Goal: Task Accomplishment & Management: Complete application form

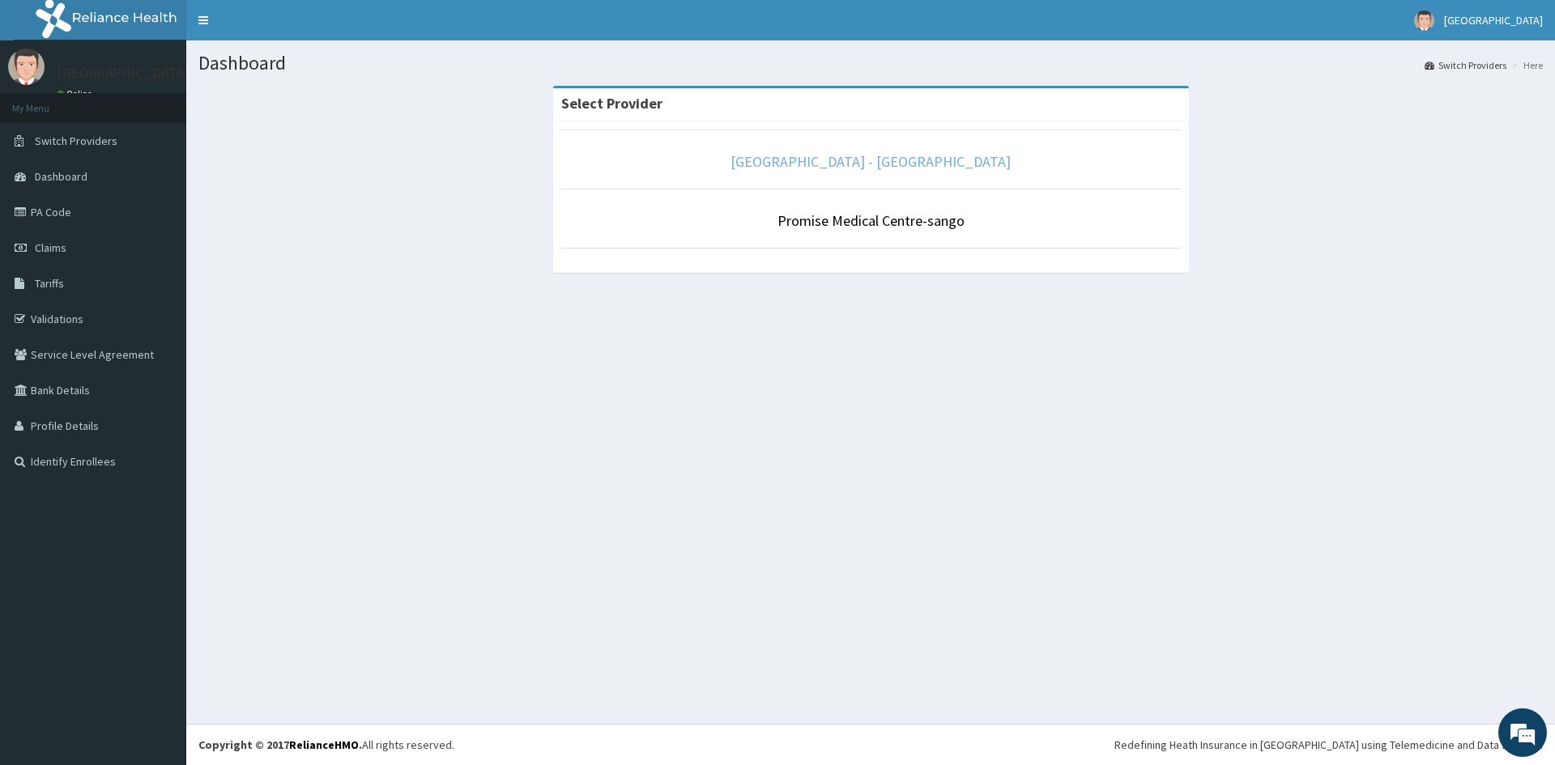
click at [824, 153] on link "Promise Medical Centre - Dopemu" at bounding box center [871, 161] width 280 height 19
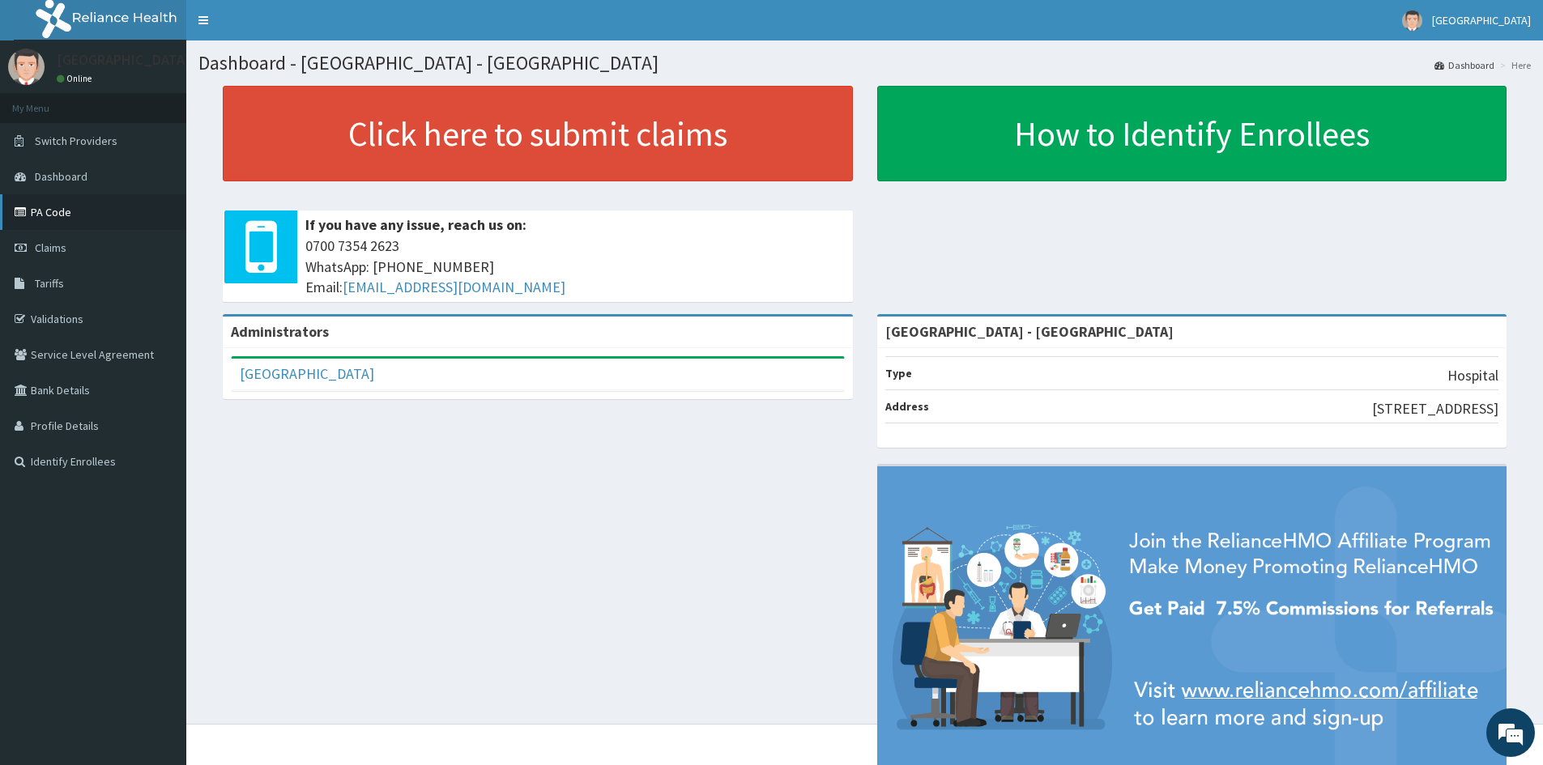
click at [72, 214] on link "PA Code" at bounding box center [93, 212] width 186 height 36
click at [58, 294] on link "Tariffs" at bounding box center [93, 284] width 186 height 36
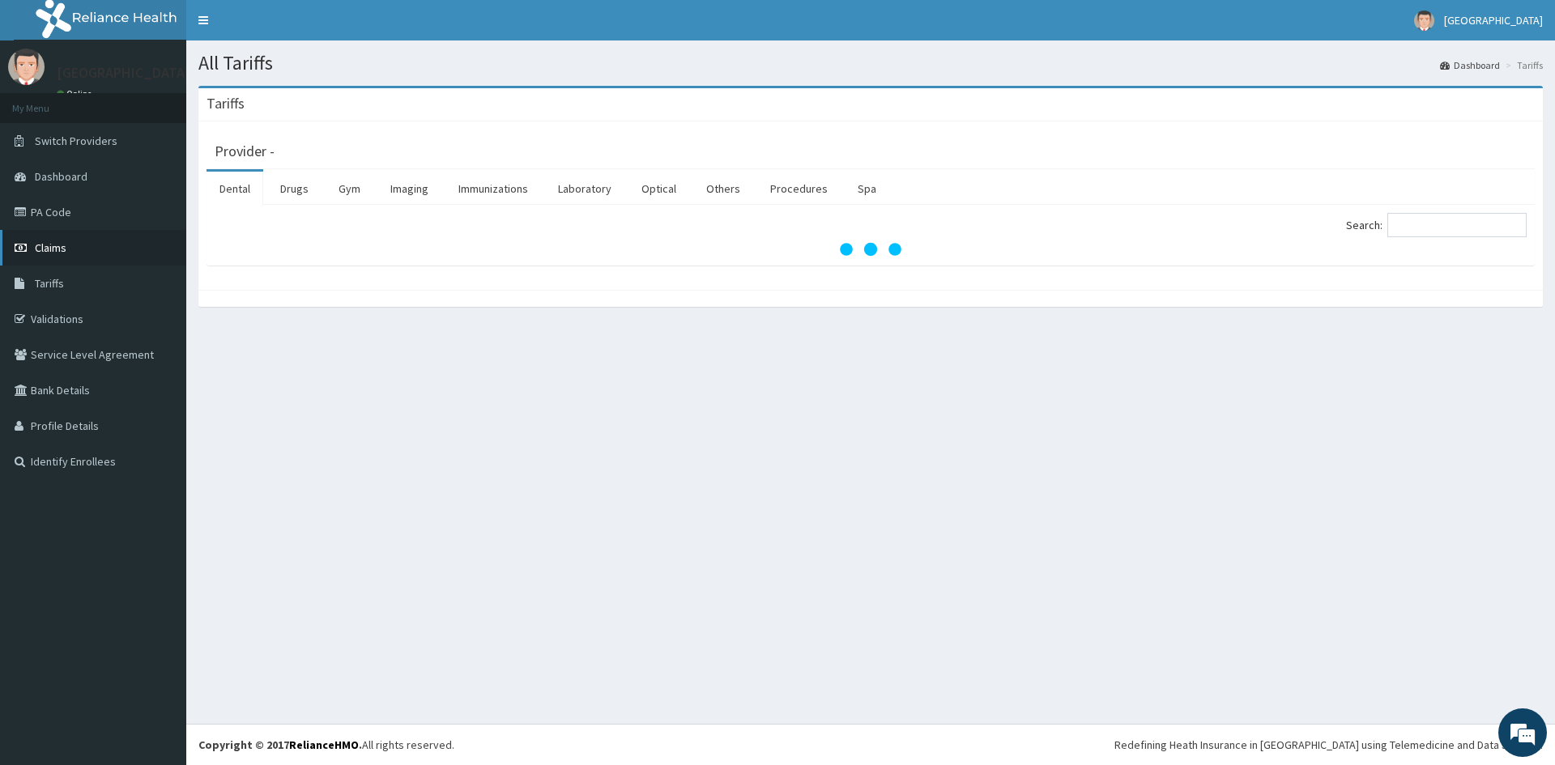
click at [40, 246] on span "Claims" at bounding box center [51, 248] width 32 height 15
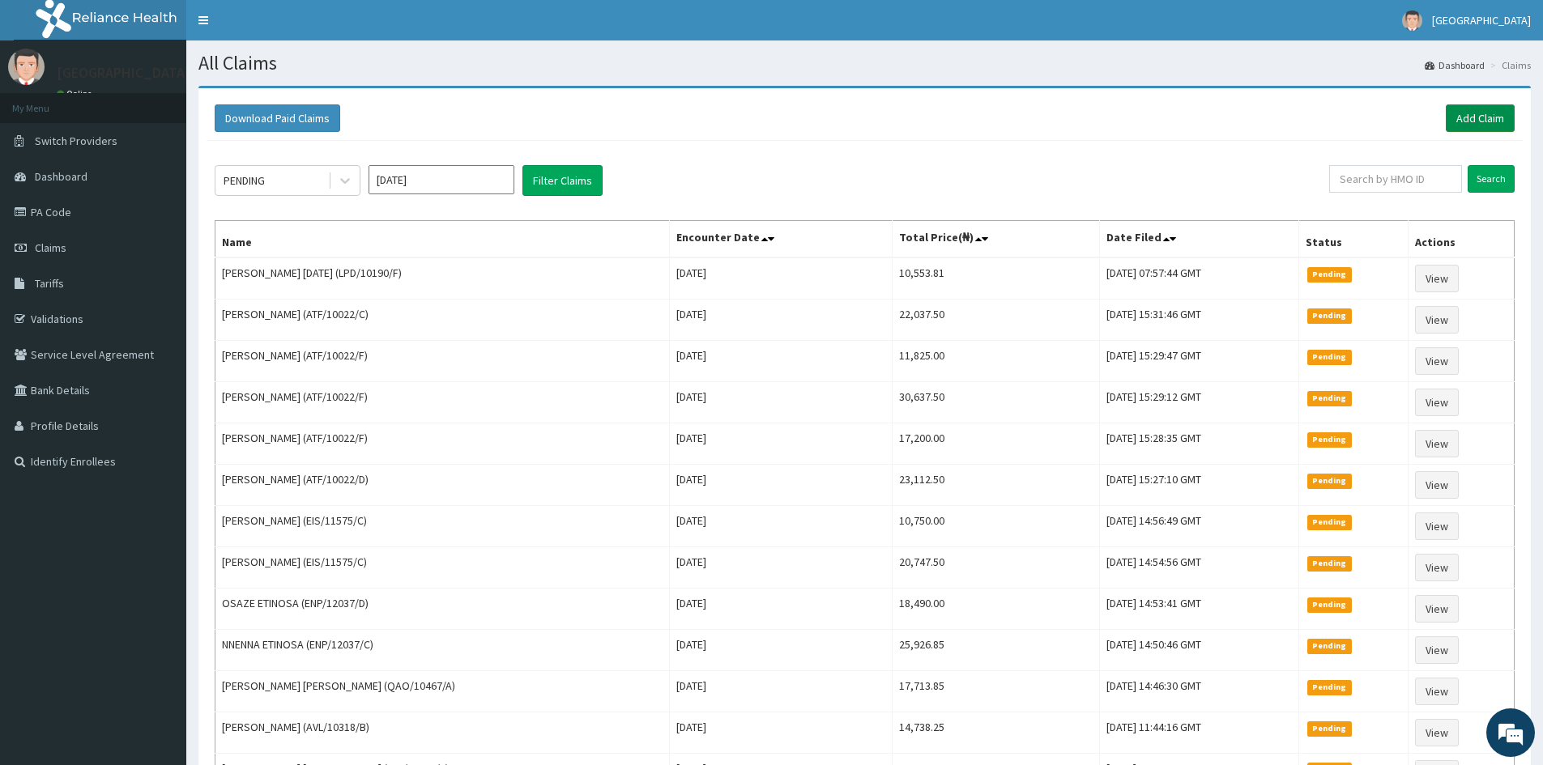
click at [1492, 121] on link "Add Claim" at bounding box center [1480, 118] width 69 height 28
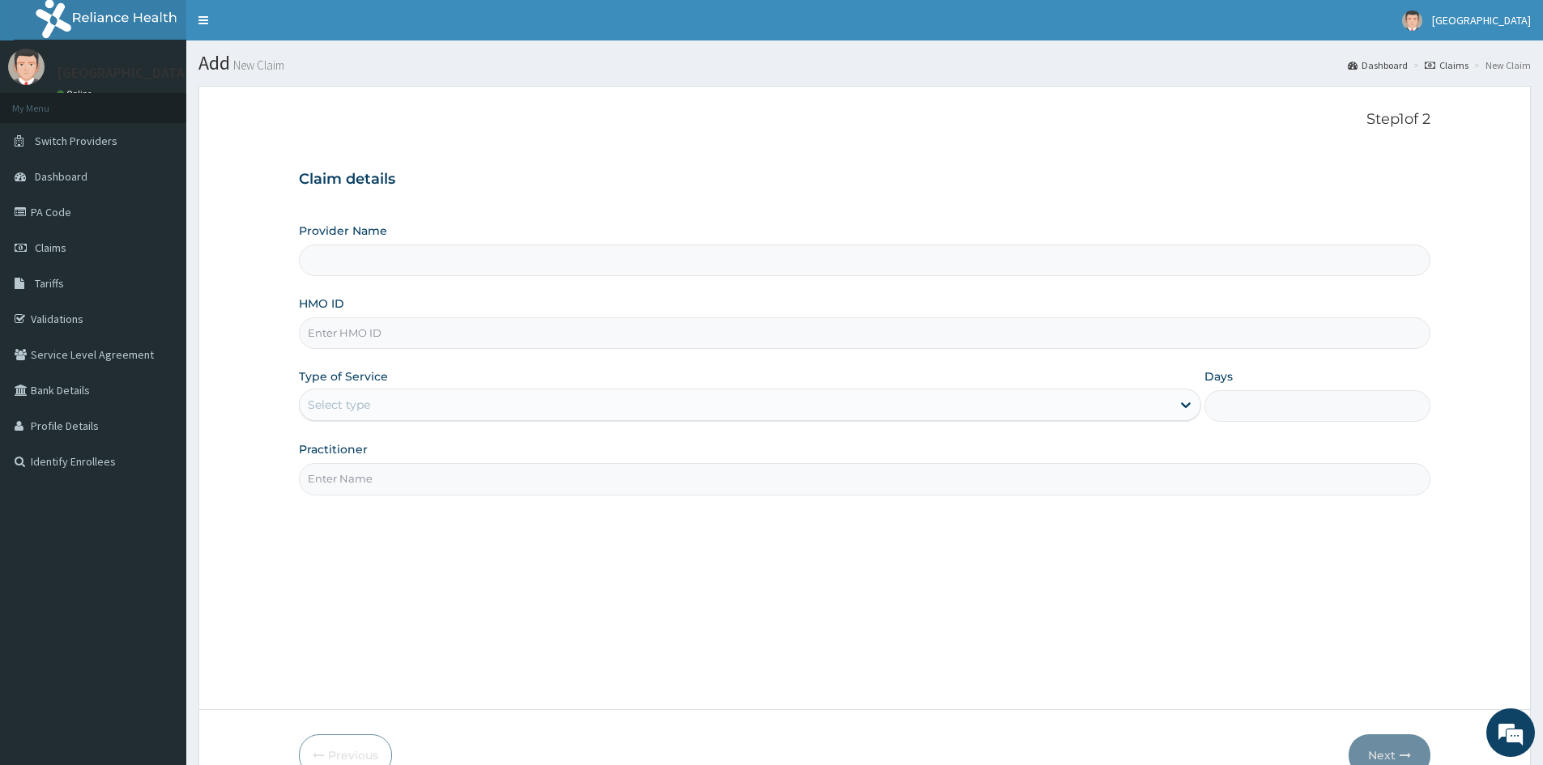
click at [643, 319] on input "HMO ID" at bounding box center [864, 333] width 1131 height 32
type input "[GEOGRAPHIC_DATA] - [GEOGRAPHIC_DATA]"
click at [513, 332] on input "HMO ID" at bounding box center [864, 333] width 1131 height 32
paste input "GRS/10025/A"
type input "GRS/10025/A"
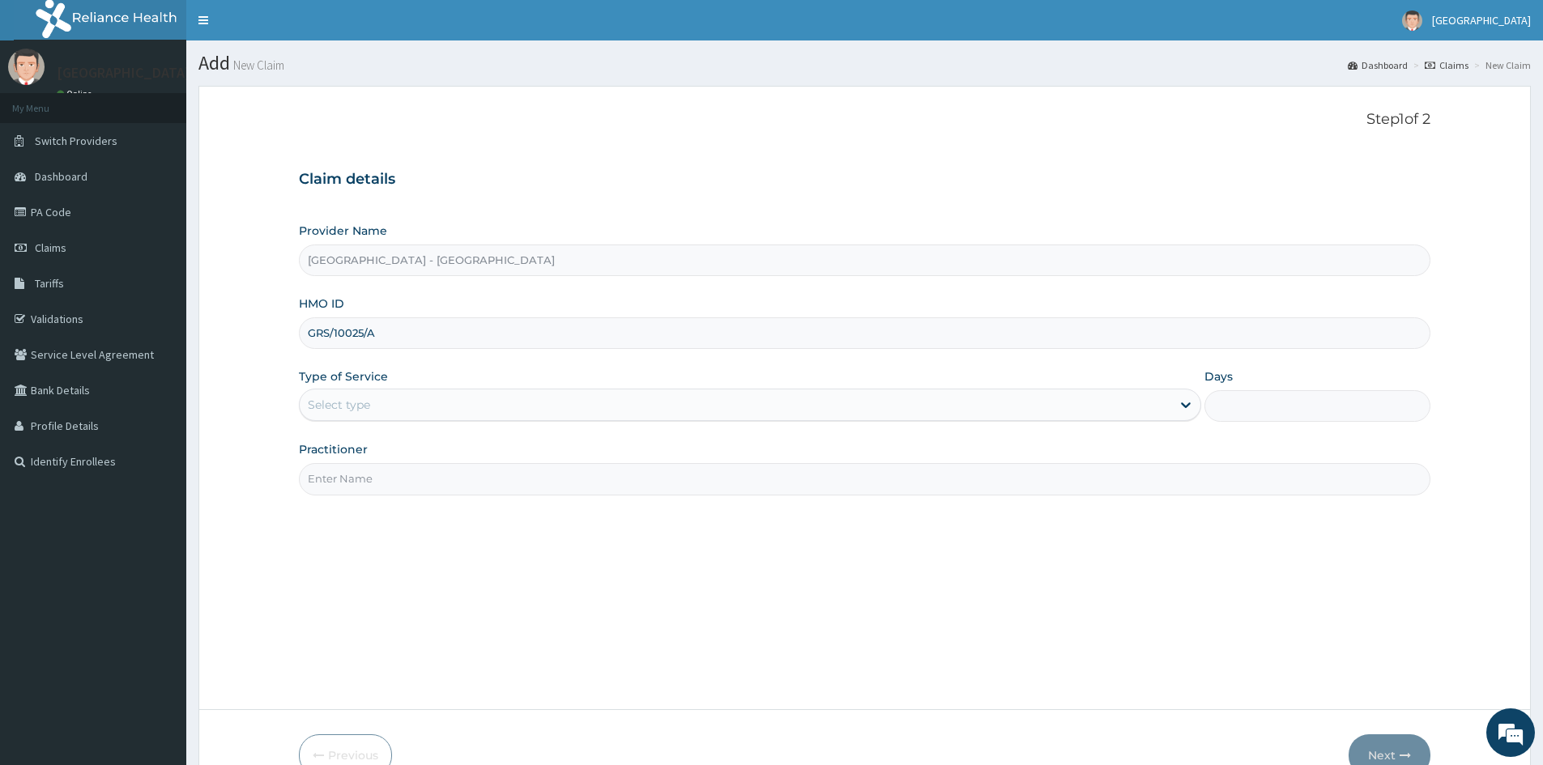
click at [571, 405] on div "Select type" at bounding box center [735, 405] width 871 height 26
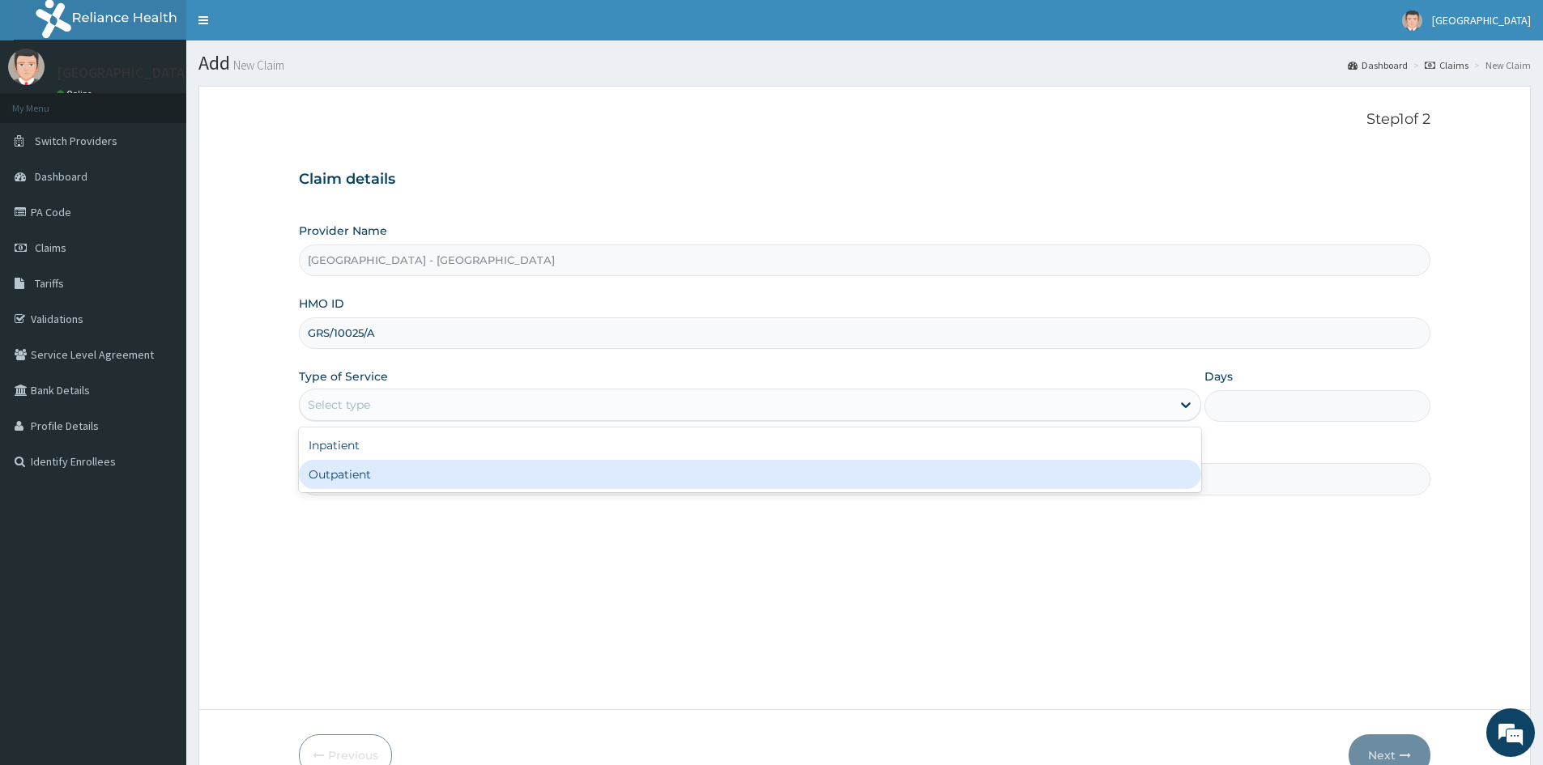
click at [487, 485] on div "Outpatient" at bounding box center [750, 474] width 902 height 29
type input "1"
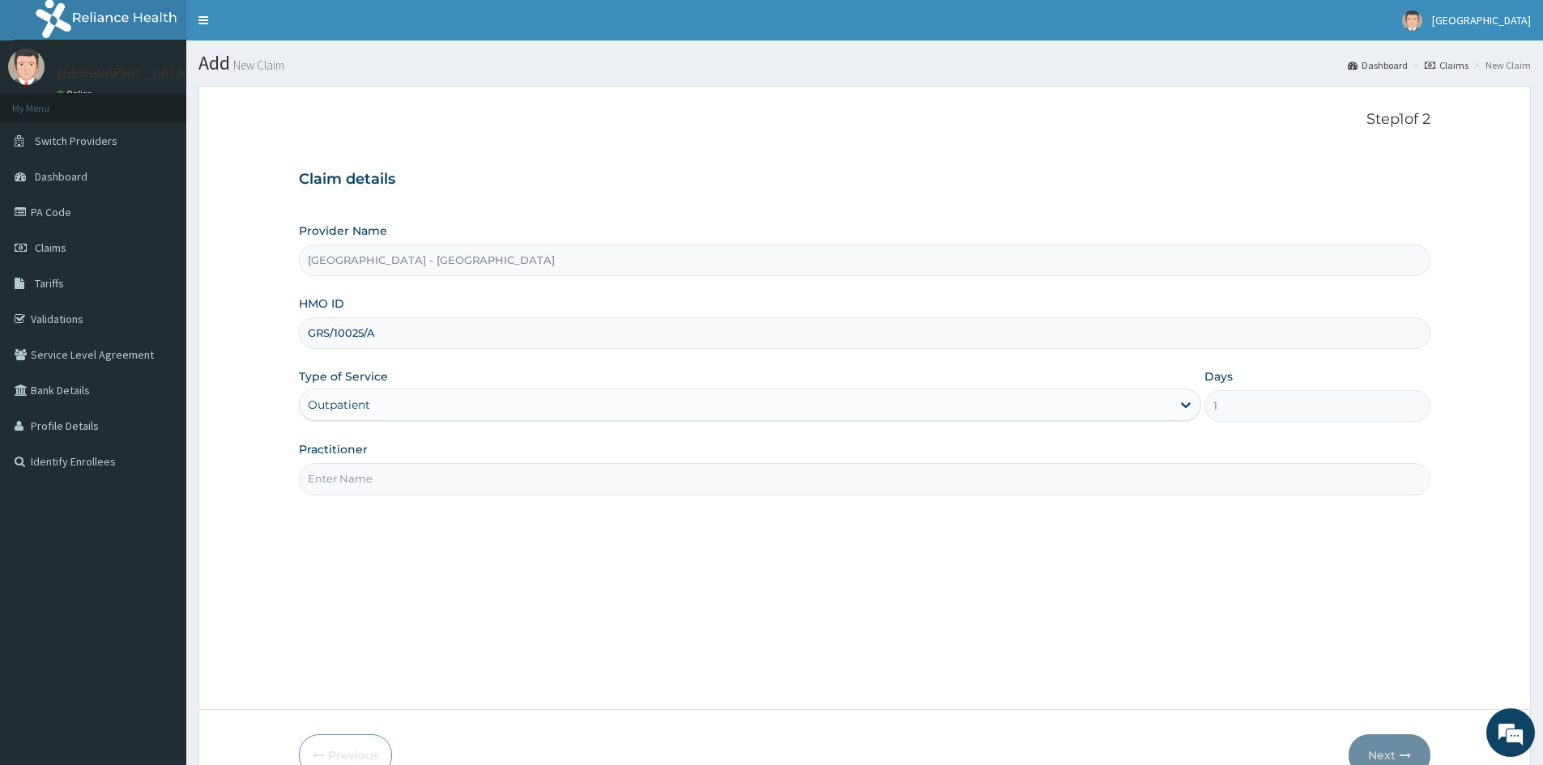
click at [487, 485] on input "Practitioner" at bounding box center [864, 479] width 1131 height 32
type input "[PERSON_NAME]"
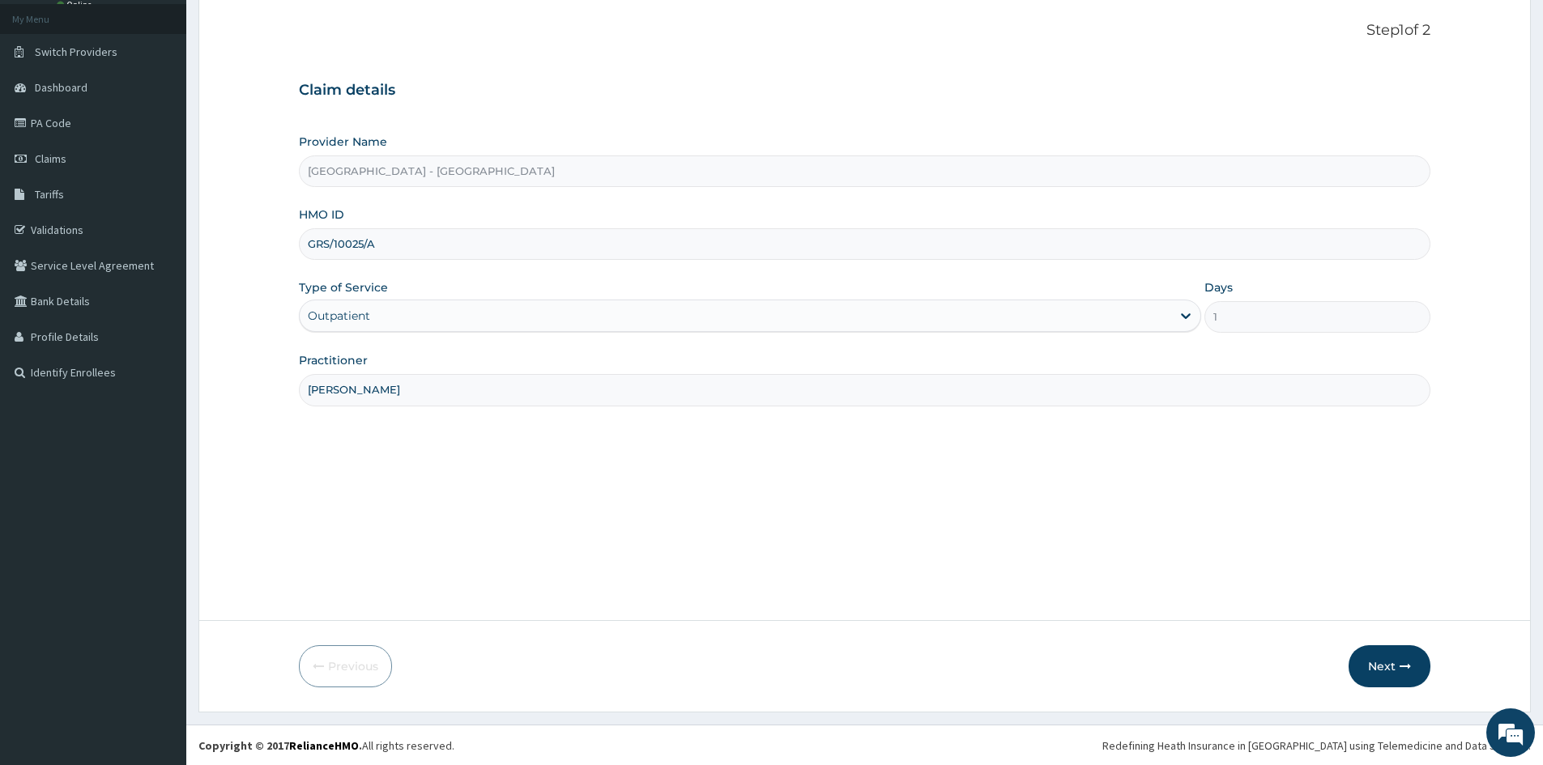
scroll to position [90, 0]
click at [1390, 661] on button "Next" at bounding box center [1389, 666] width 82 height 42
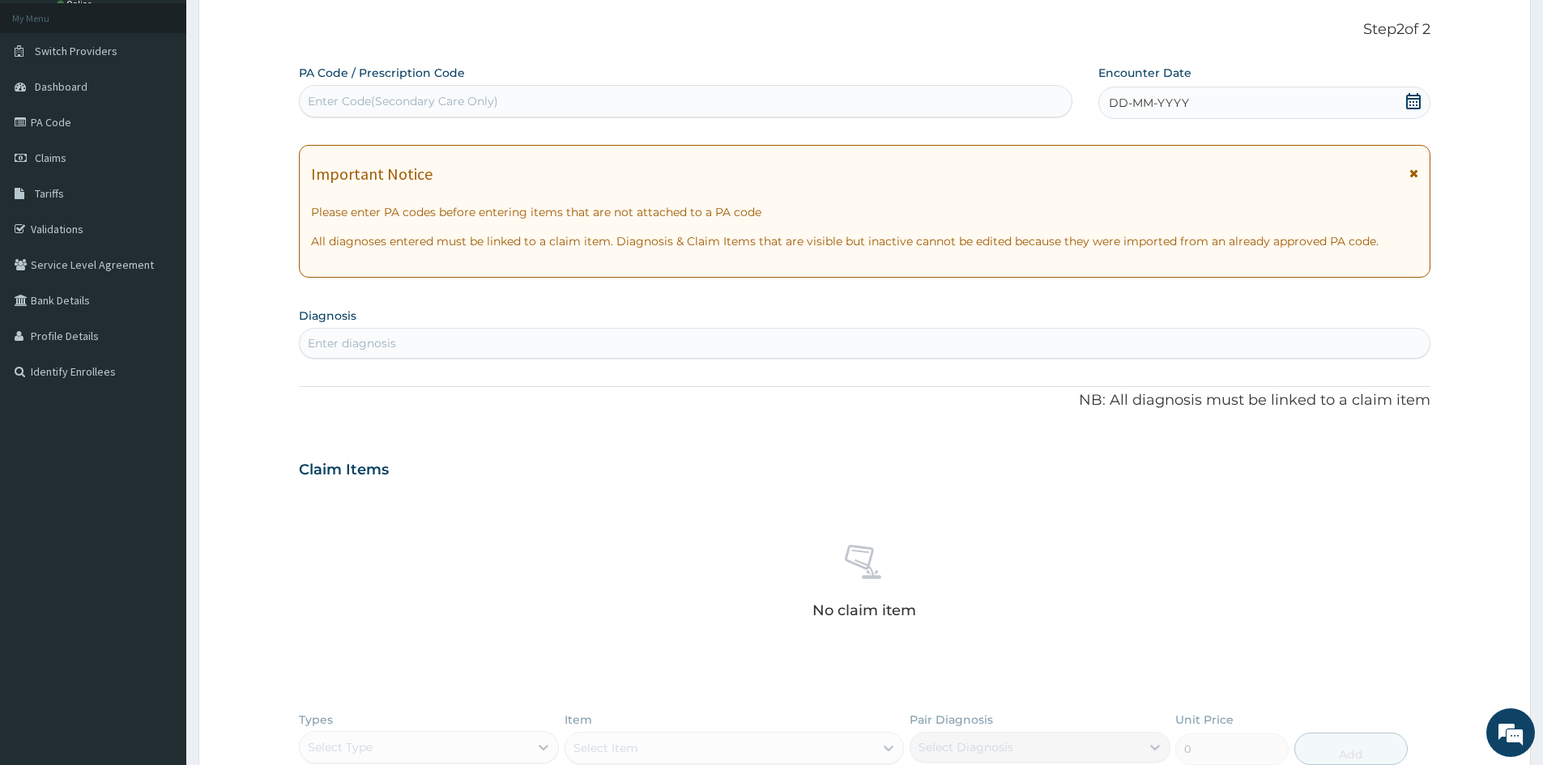
click at [1190, 96] on div "DD-MM-YYYY" at bounding box center [1263, 103] width 331 height 32
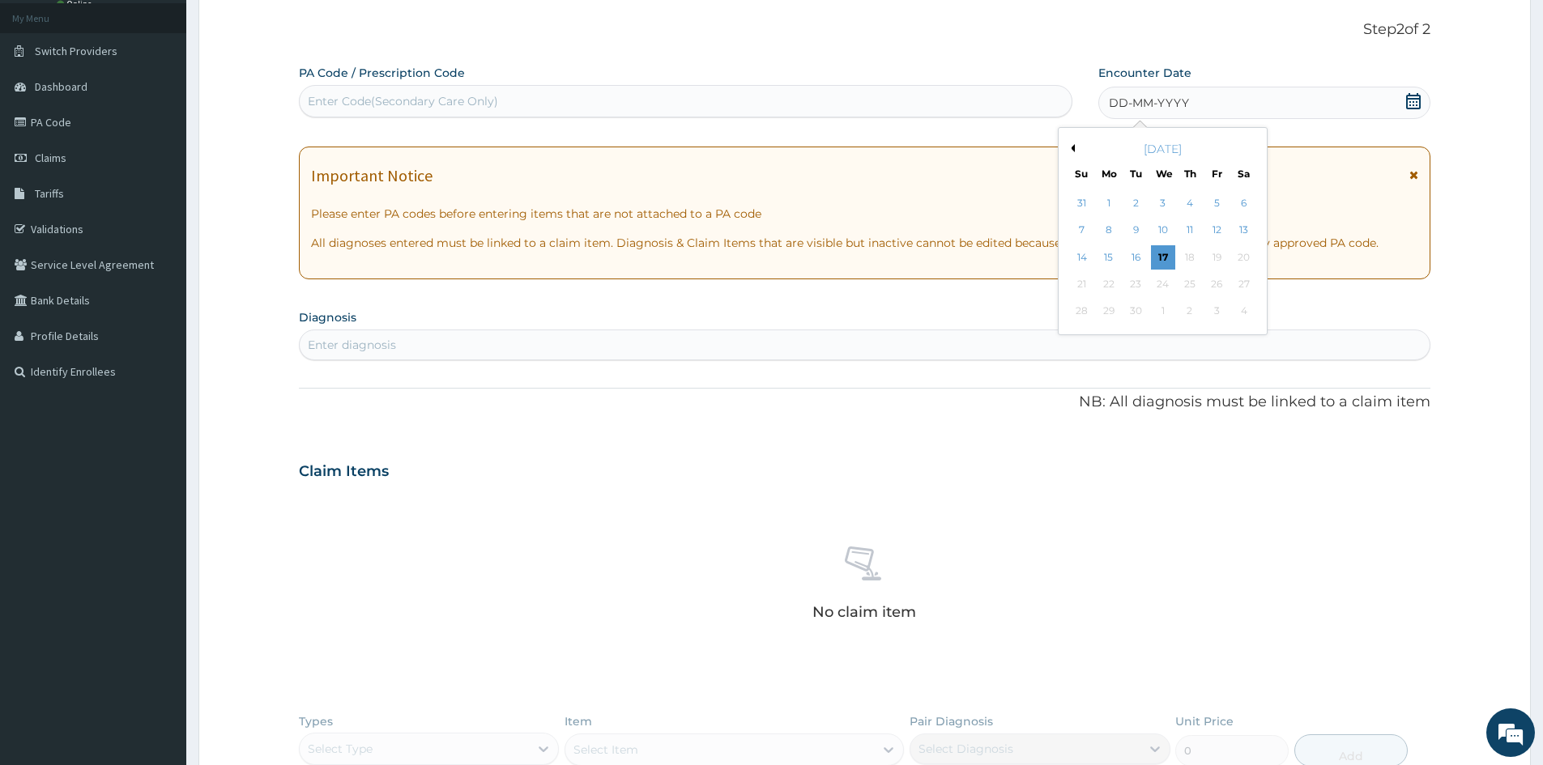
click at [1067, 141] on div "[DATE]" at bounding box center [1162, 149] width 195 height 16
click at [1242, 207] on div "6" at bounding box center [1244, 203] width 24 height 24
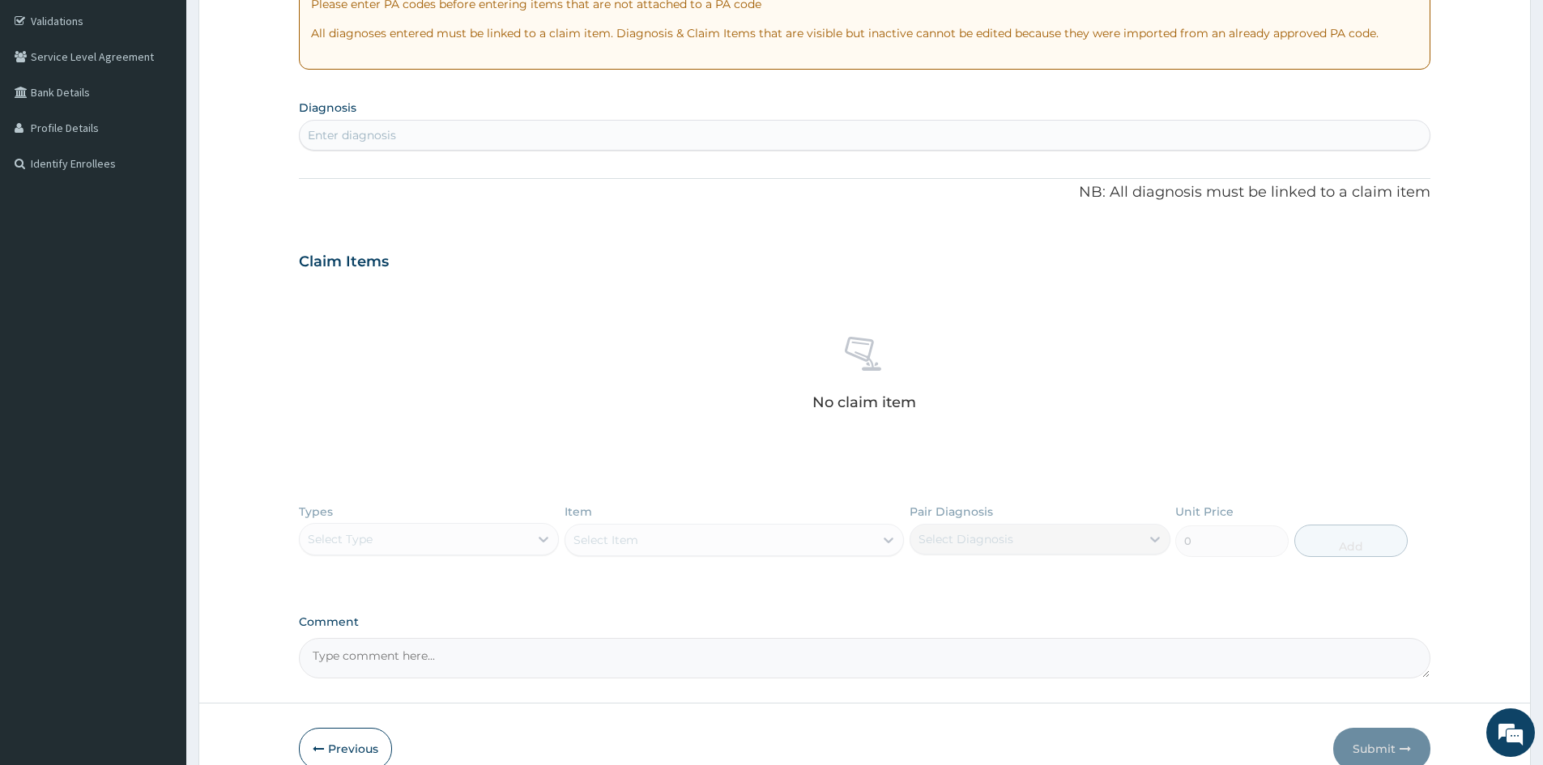
scroll to position [219, 0]
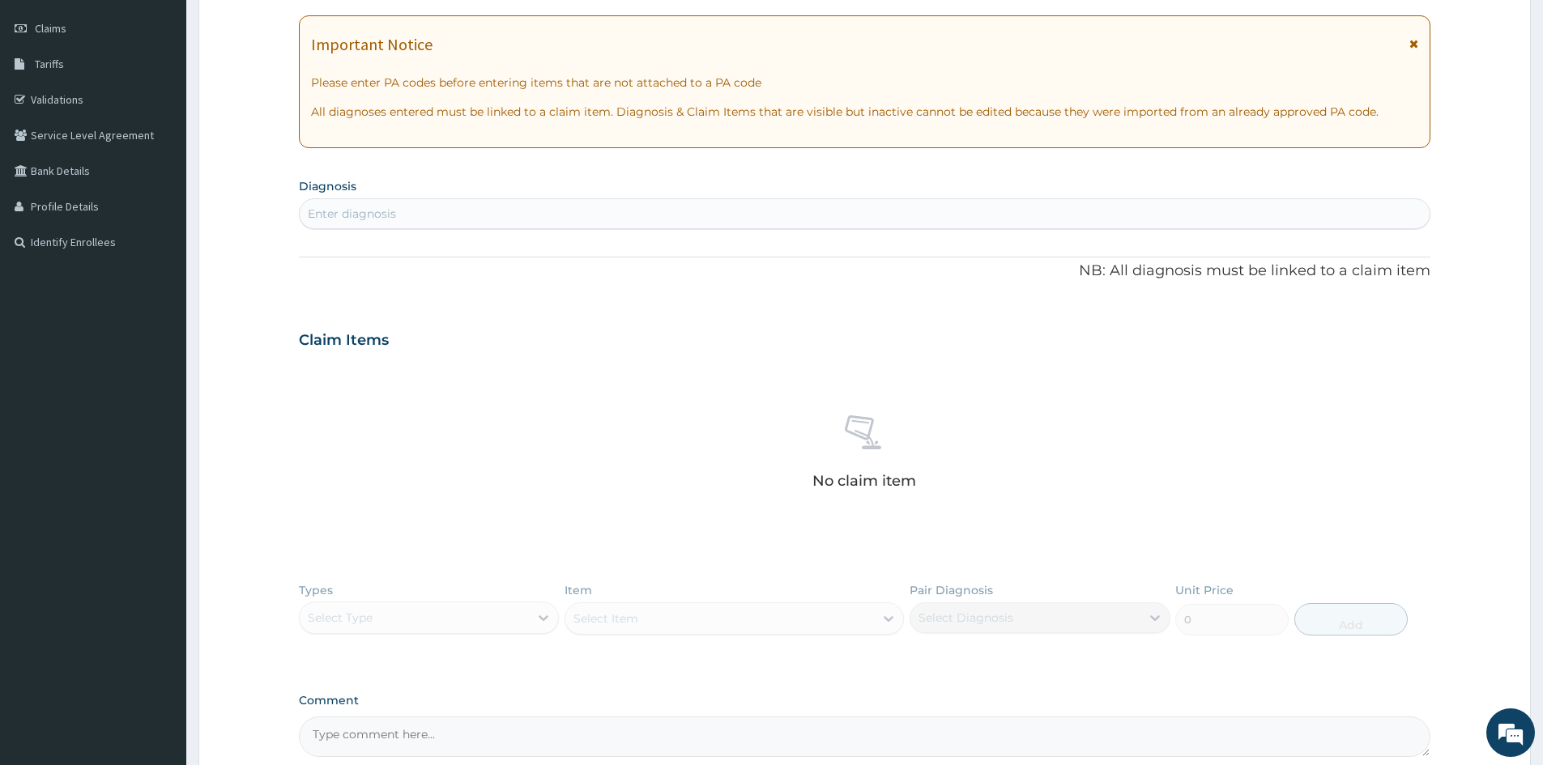
click at [712, 210] on div "Enter diagnosis" at bounding box center [865, 214] width 1130 height 26
click at [854, 209] on div "Enter diagnosis" at bounding box center [865, 214] width 1130 height 26
type input "[MEDICAL_DATA]"
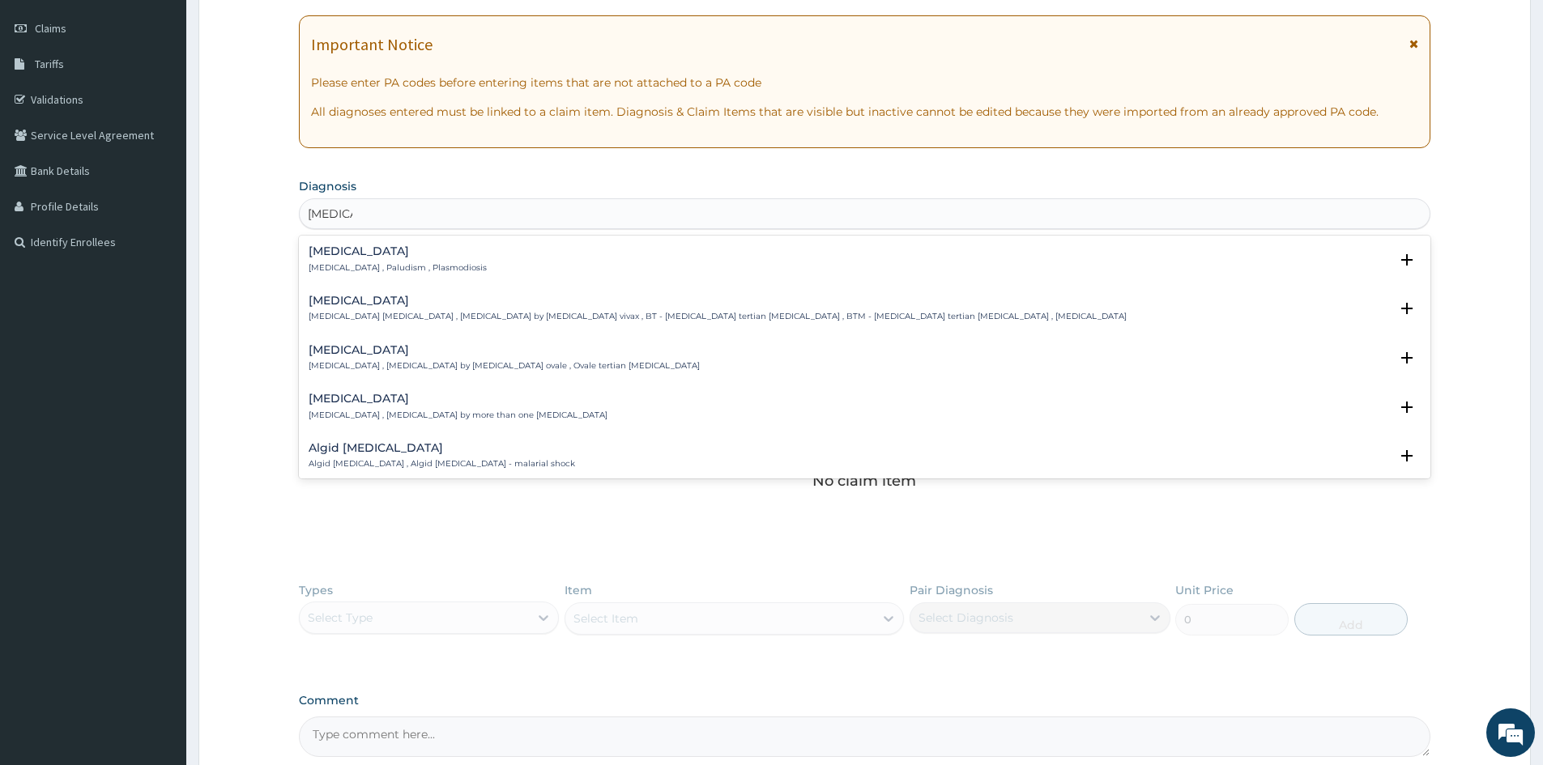
click at [558, 263] on div "[MEDICAL_DATA] [MEDICAL_DATA] , Paludism , Plasmodiosis" at bounding box center [865, 259] width 1112 height 28
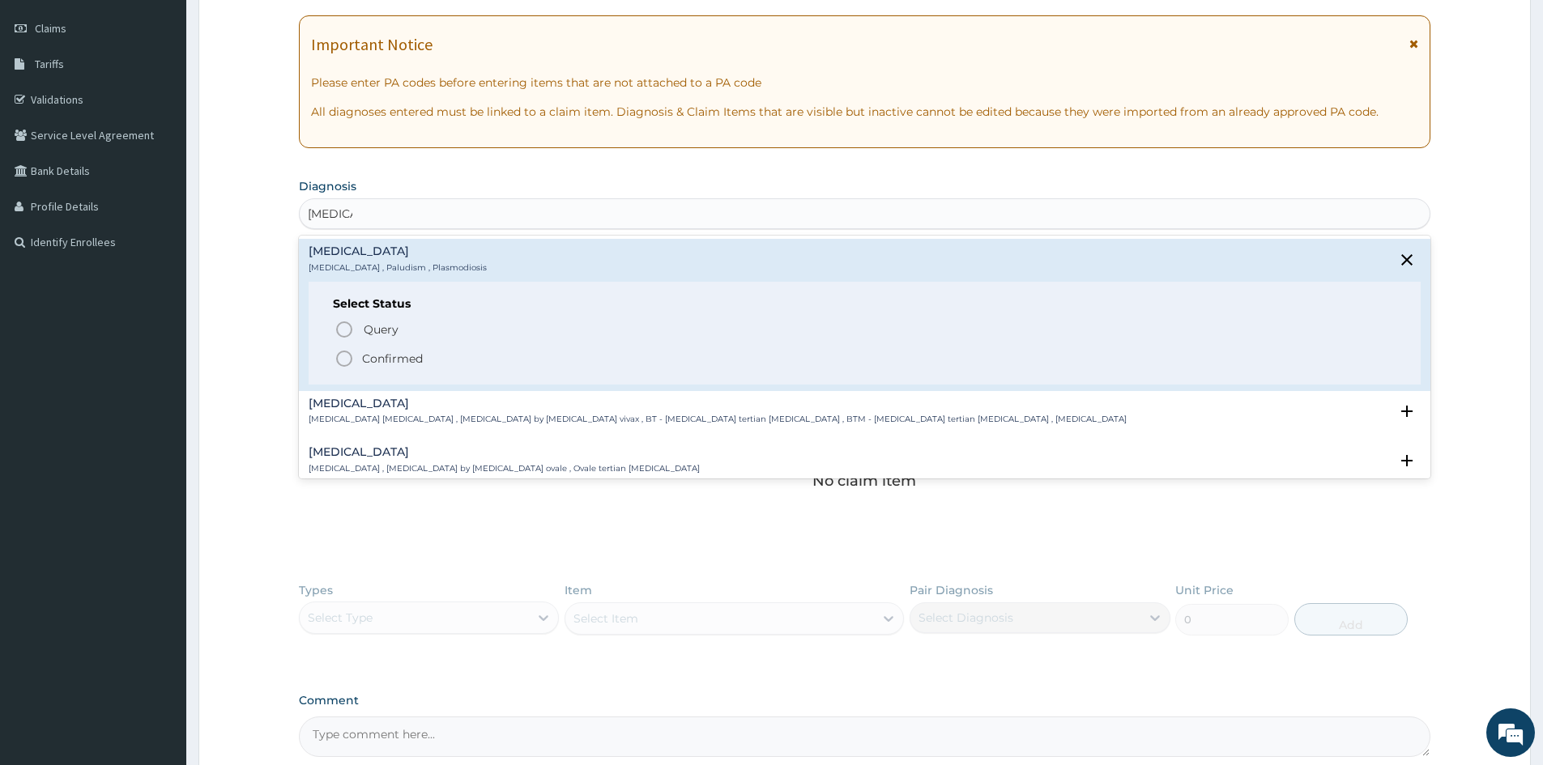
click at [370, 360] on p "Confirmed" at bounding box center [392, 359] width 61 height 16
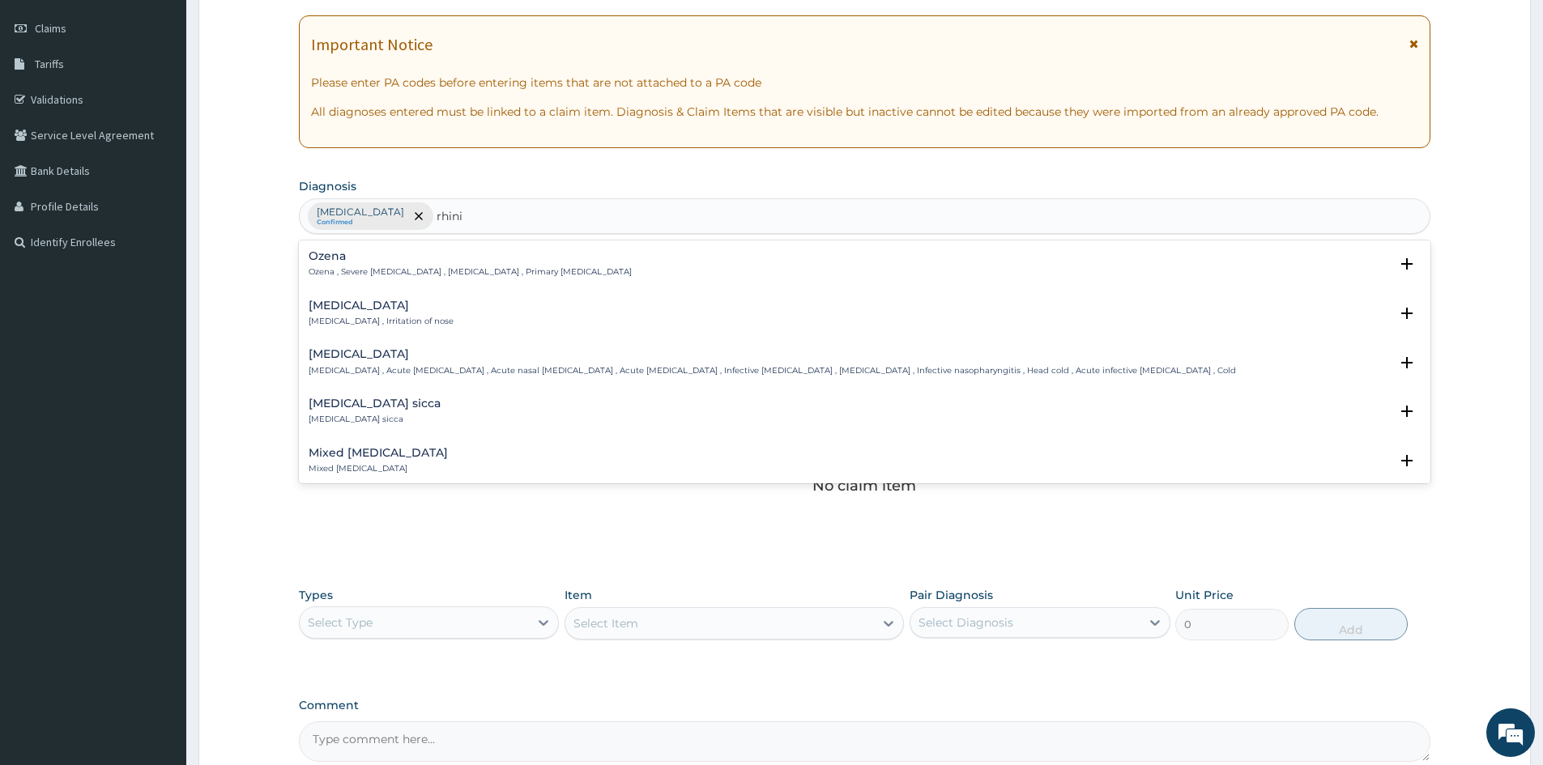
type input "rhinit"
click at [377, 318] on p "[MEDICAL_DATA] , Irritation of nose" at bounding box center [381, 321] width 145 height 11
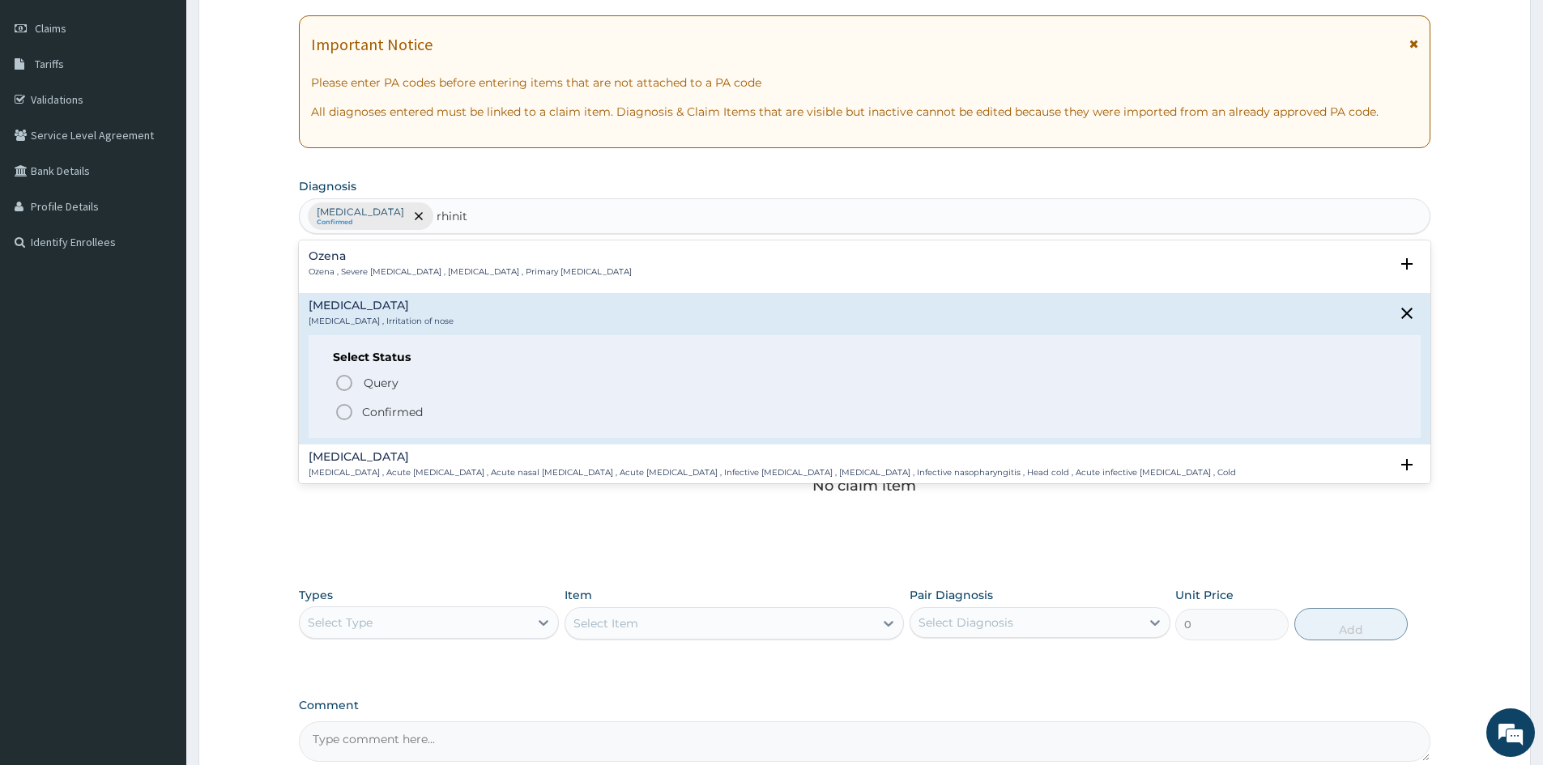
click at [384, 409] on p "Confirmed" at bounding box center [392, 412] width 61 height 16
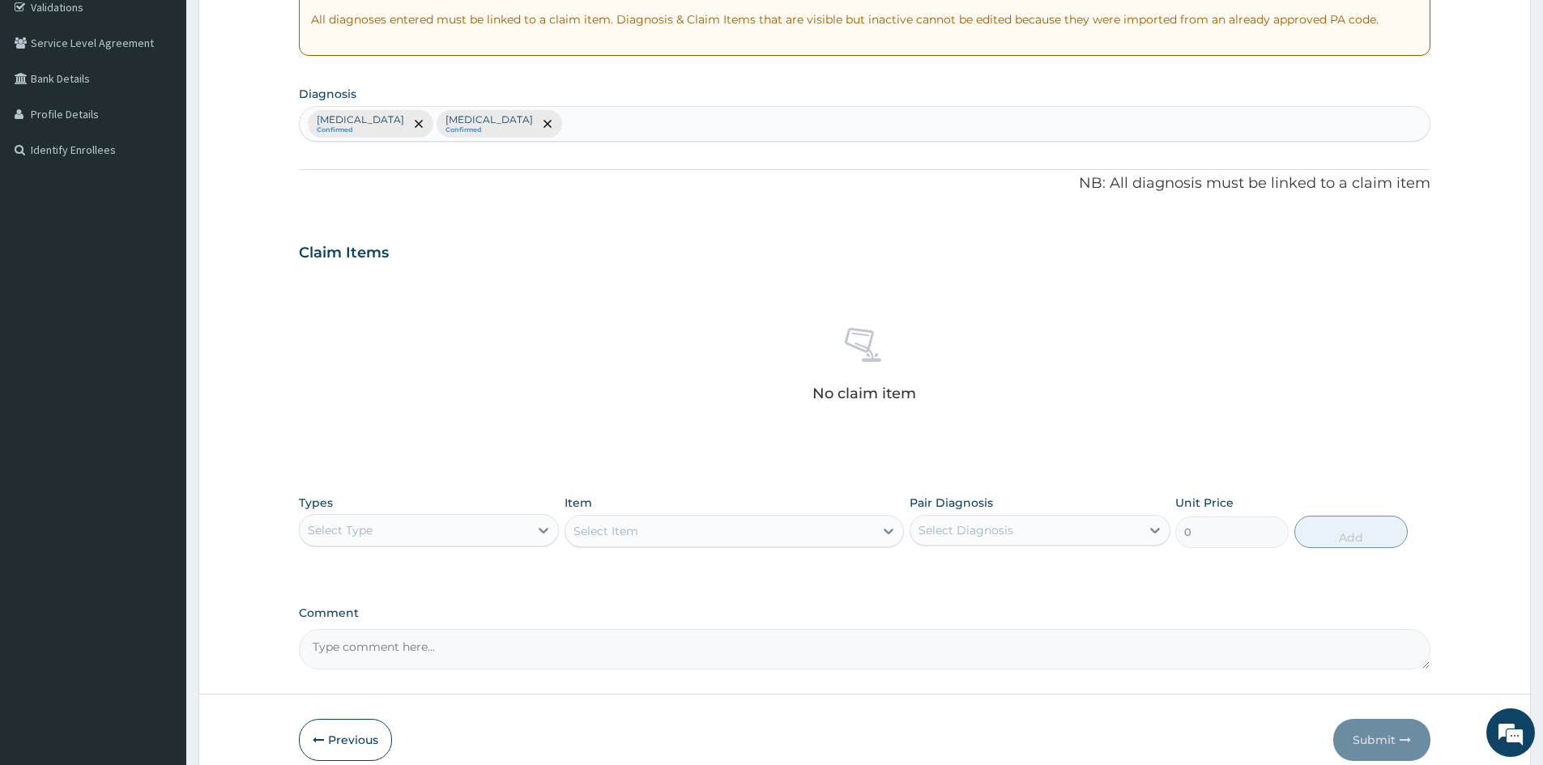
scroll to position [386, 0]
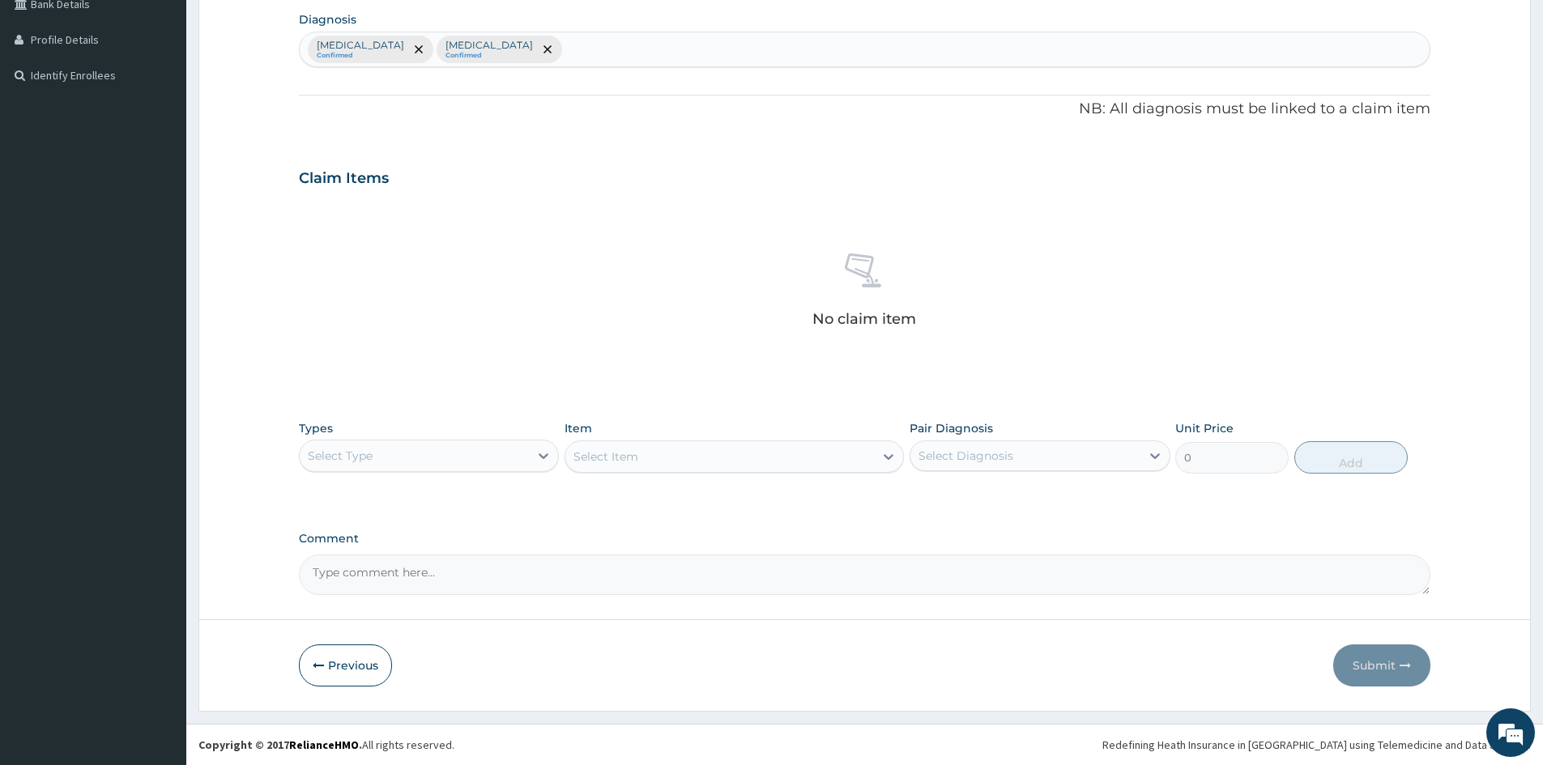
click at [516, 452] on div "Select Type" at bounding box center [414, 456] width 229 height 26
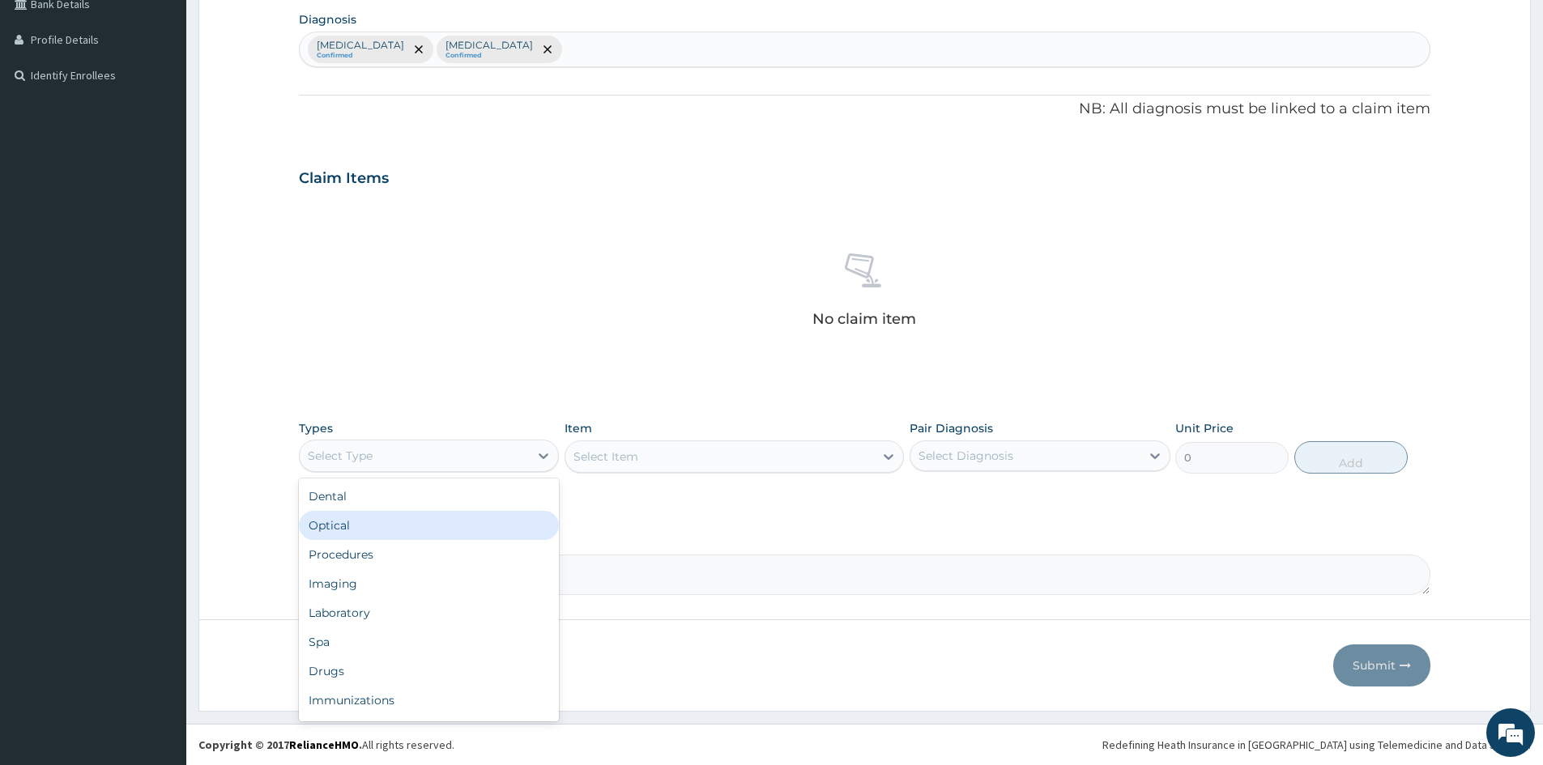
click at [422, 532] on div "Optical" at bounding box center [429, 525] width 260 height 29
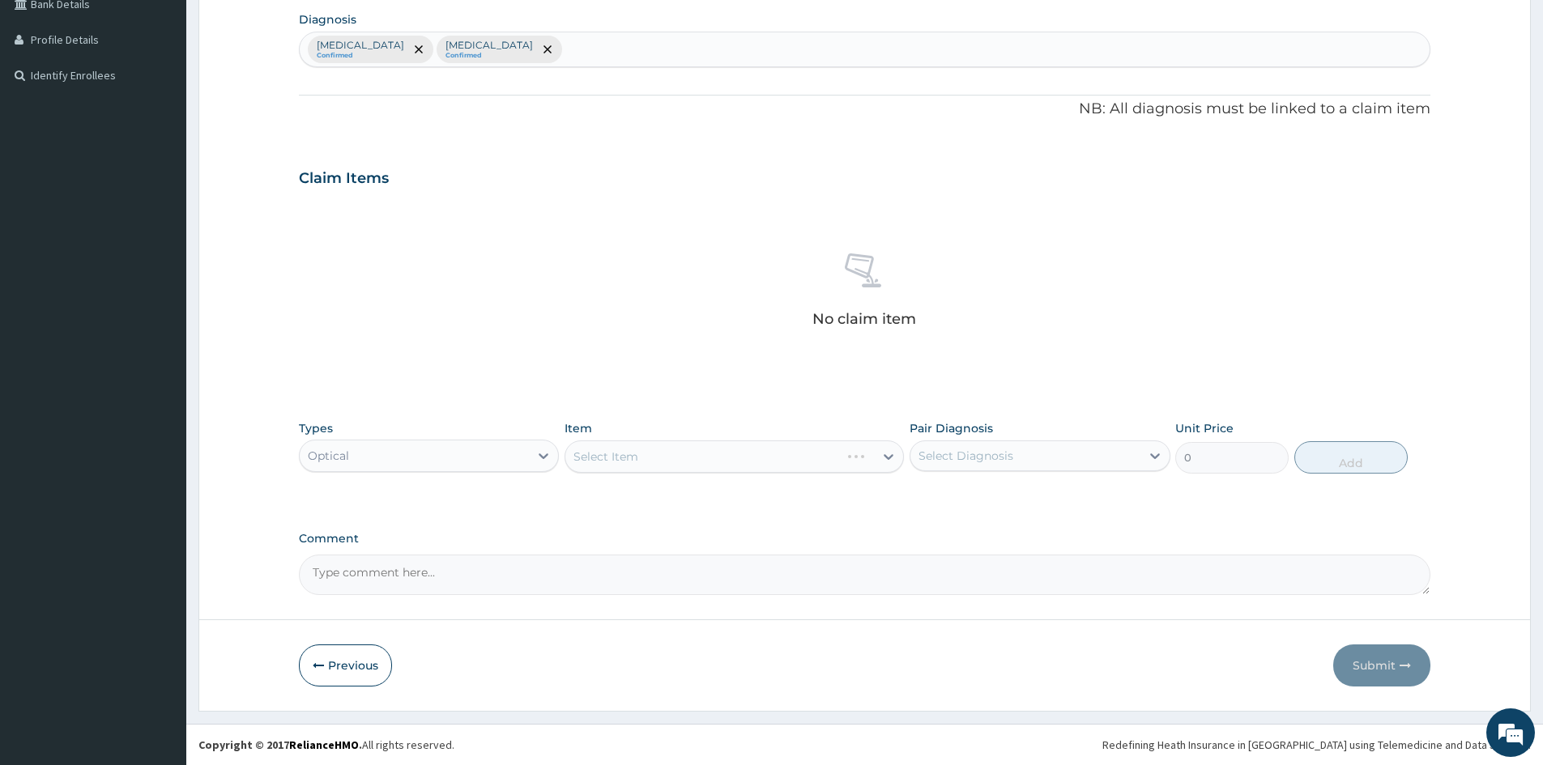
click at [466, 463] on div "Optical" at bounding box center [414, 456] width 229 height 26
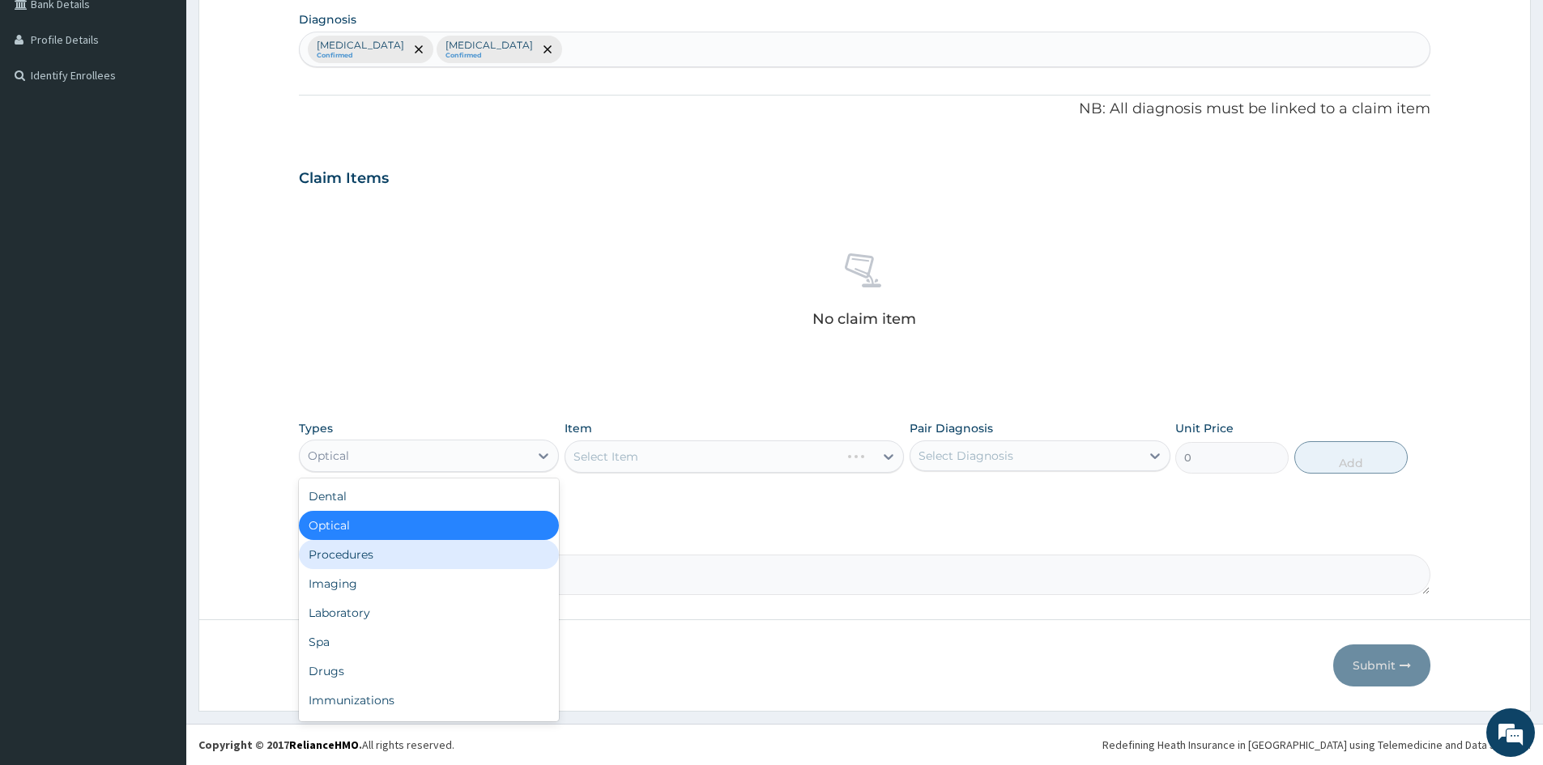
click at [417, 552] on div "Procedures" at bounding box center [429, 554] width 260 height 29
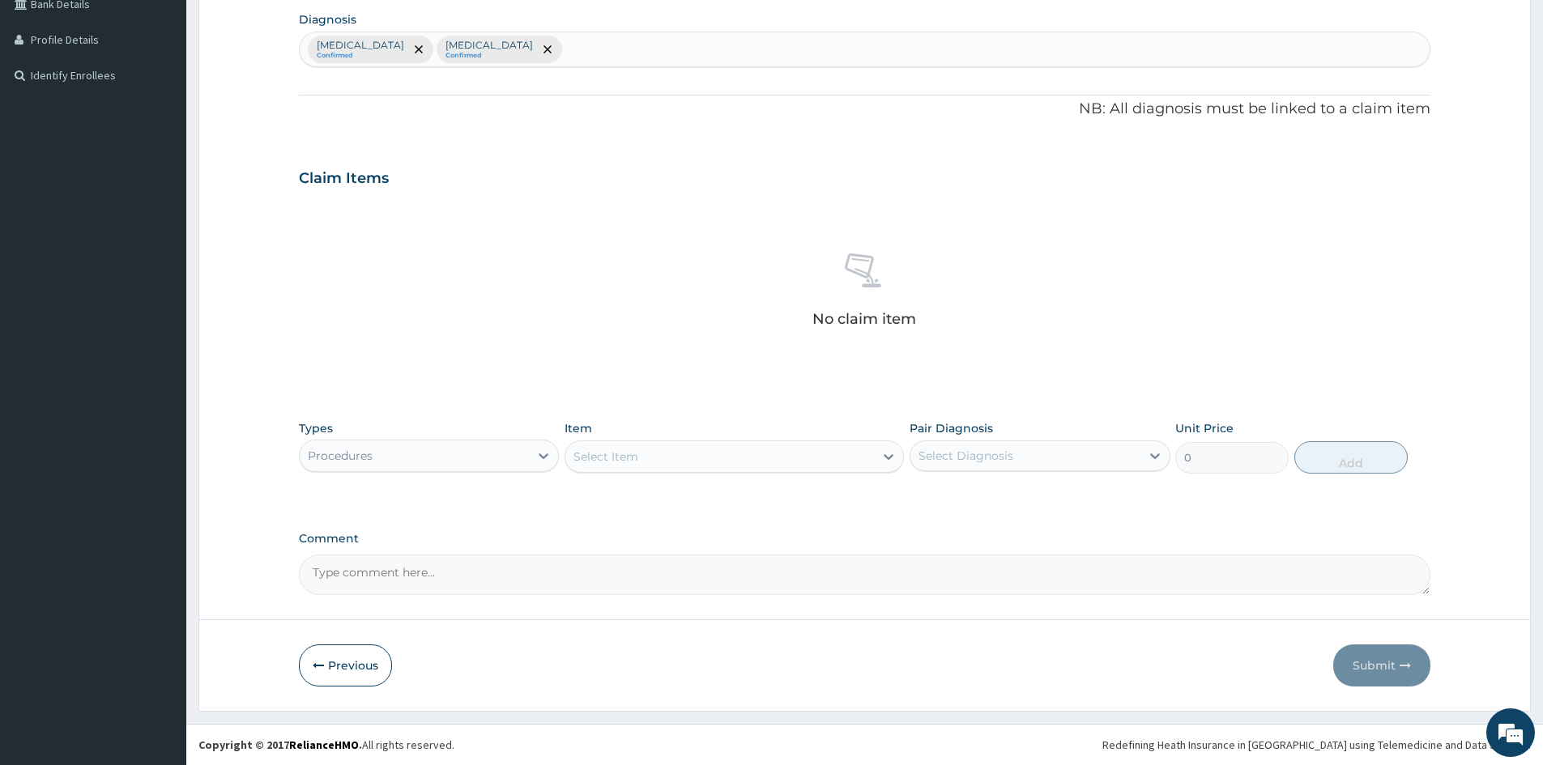
click at [1024, 449] on div "Select Diagnosis" at bounding box center [1024, 456] width 229 height 26
click at [1011, 497] on div "[MEDICAL_DATA]" at bounding box center [1039, 497] width 260 height 33
checkbox input "true"
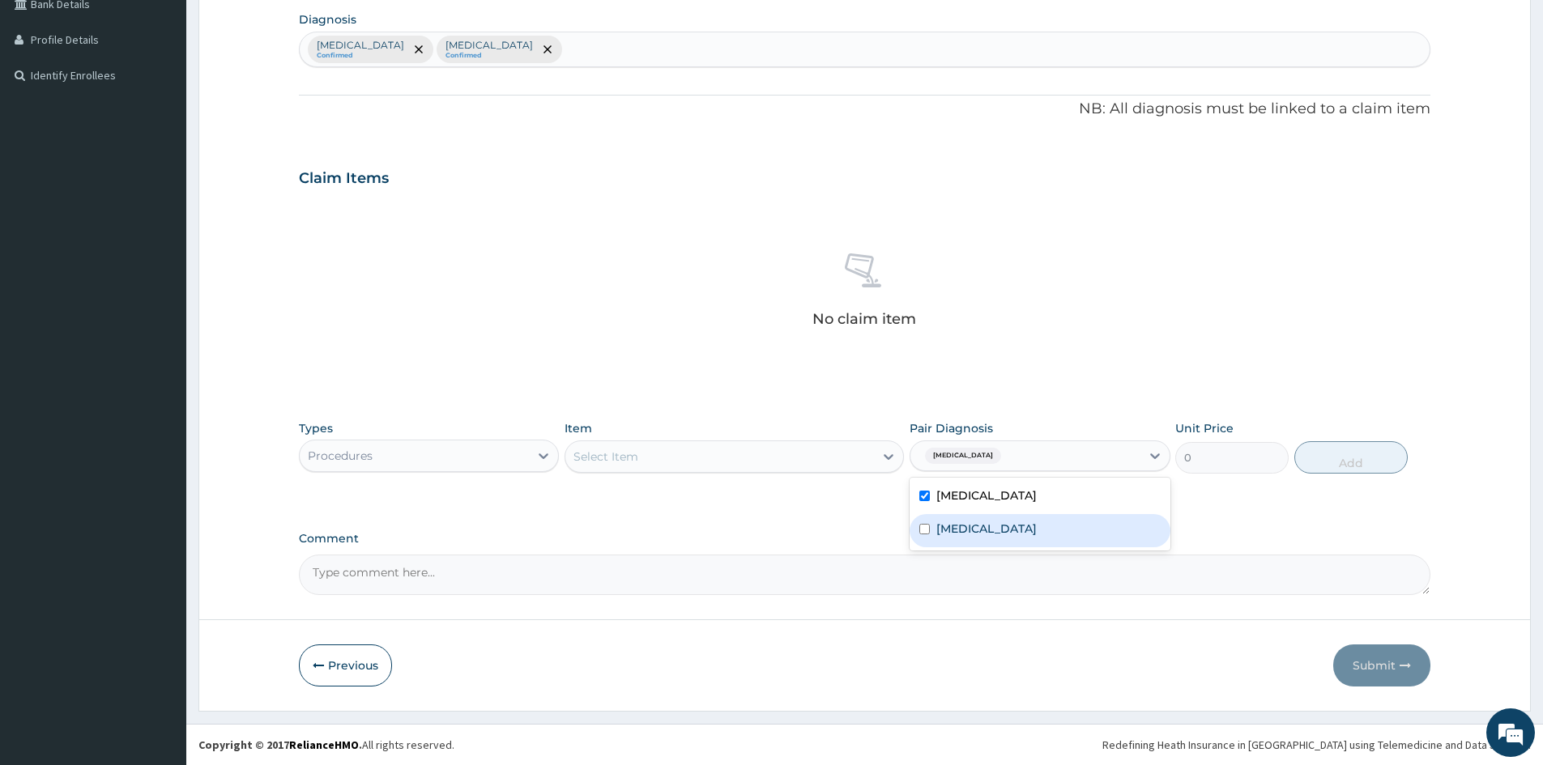
click at [983, 531] on div "[MEDICAL_DATA]" at bounding box center [1039, 530] width 260 height 33
checkbox input "true"
click at [804, 447] on div "Select Item" at bounding box center [719, 457] width 309 height 26
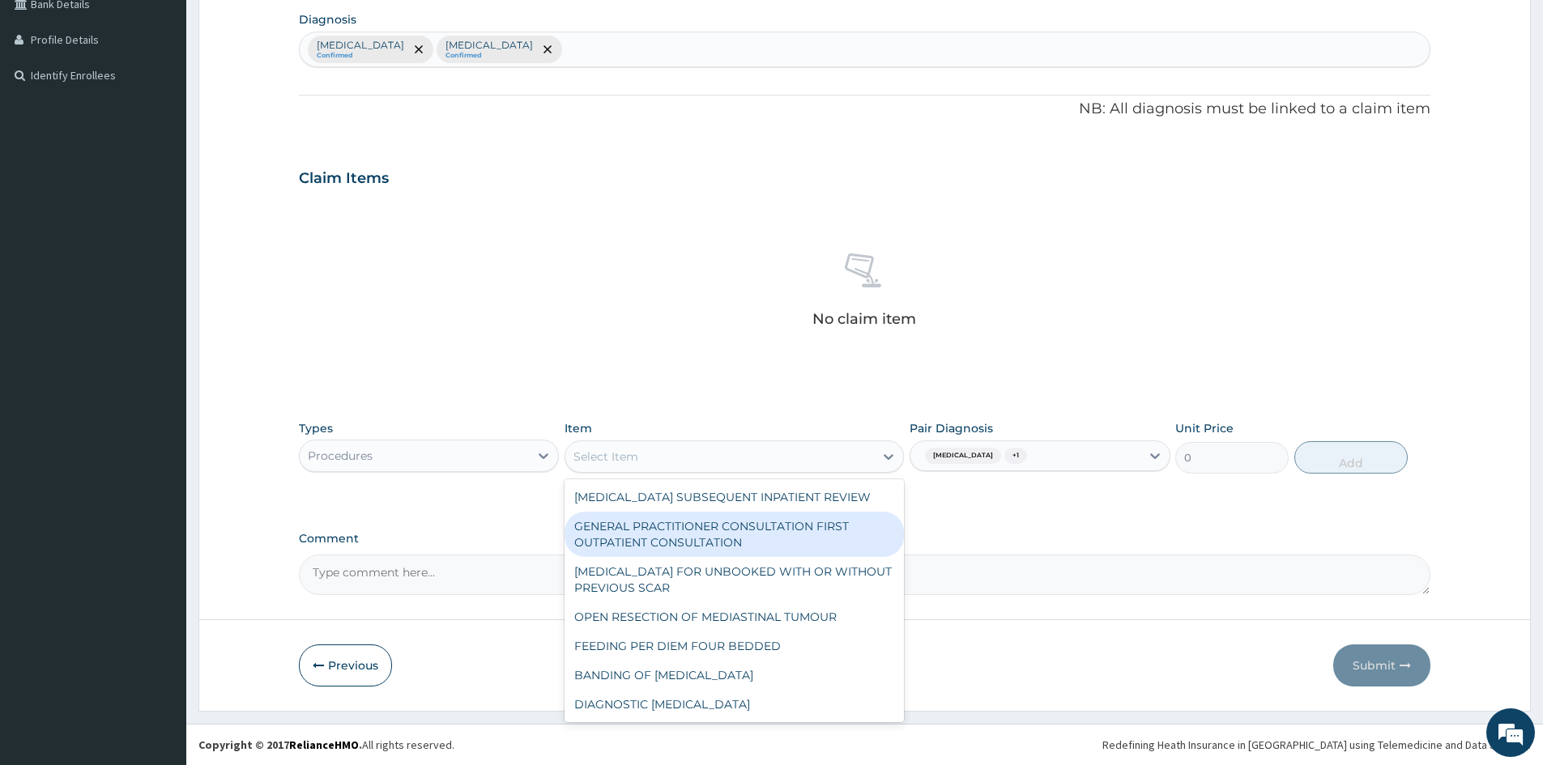
click at [765, 547] on div "GENERAL PRACTITIONER CONSULTATION FIRST OUTPATIENT CONSULTATION" at bounding box center [733, 534] width 339 height 45
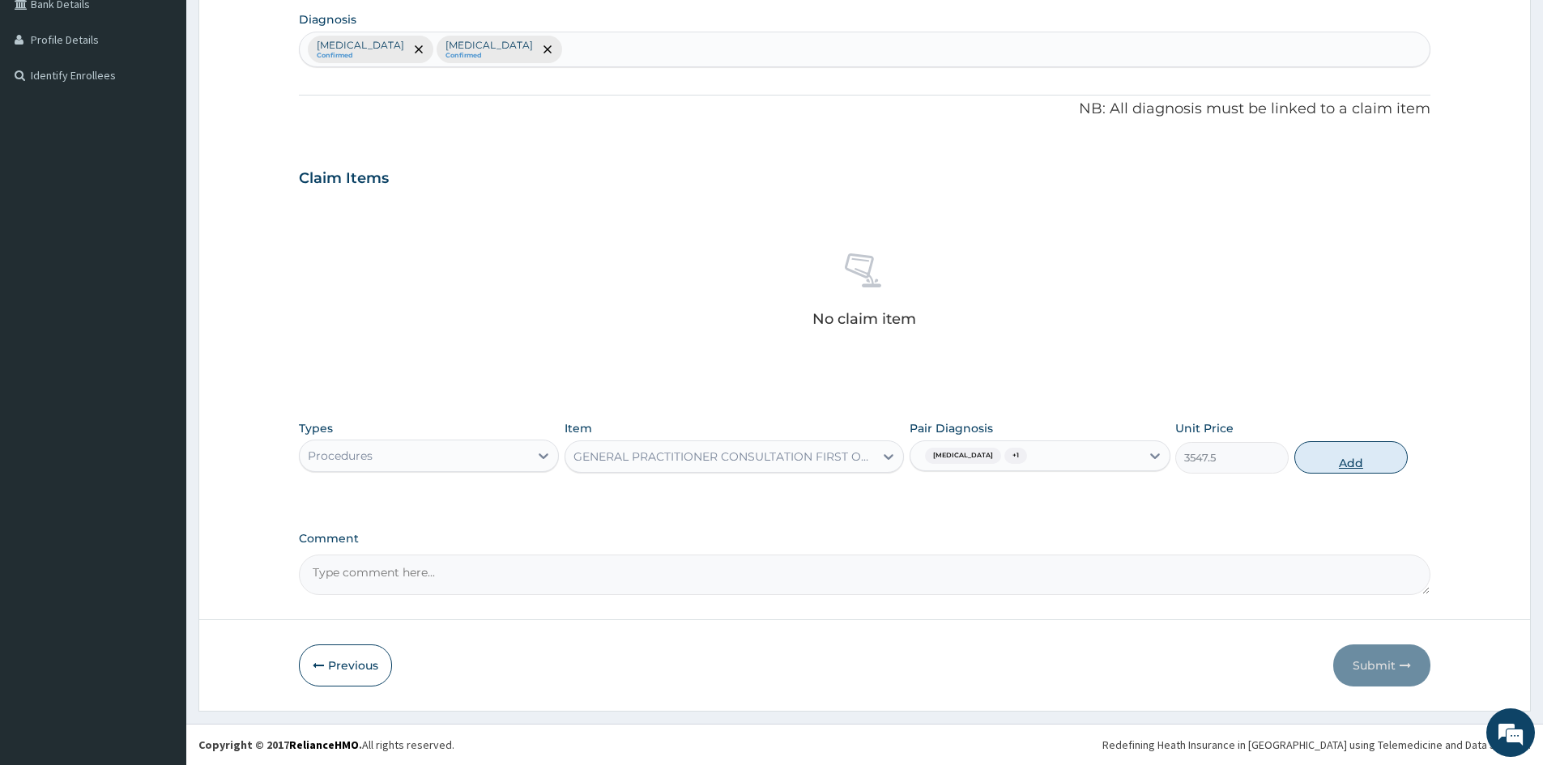
click at [1382, 443] on button "Add" at bounding box center [1350, 457] width 113 height 32
type input "0"
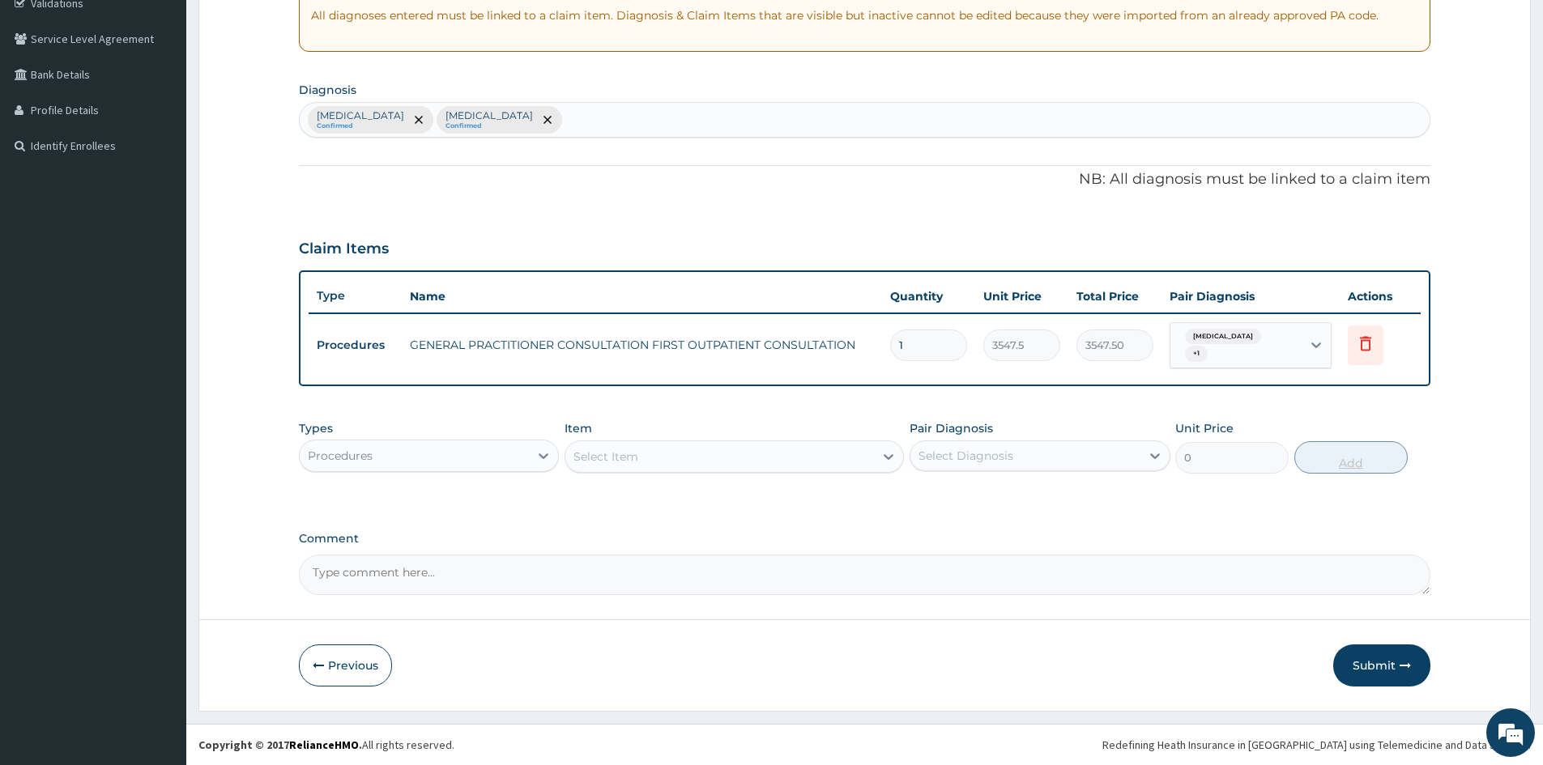
scroll to position [309, 0]
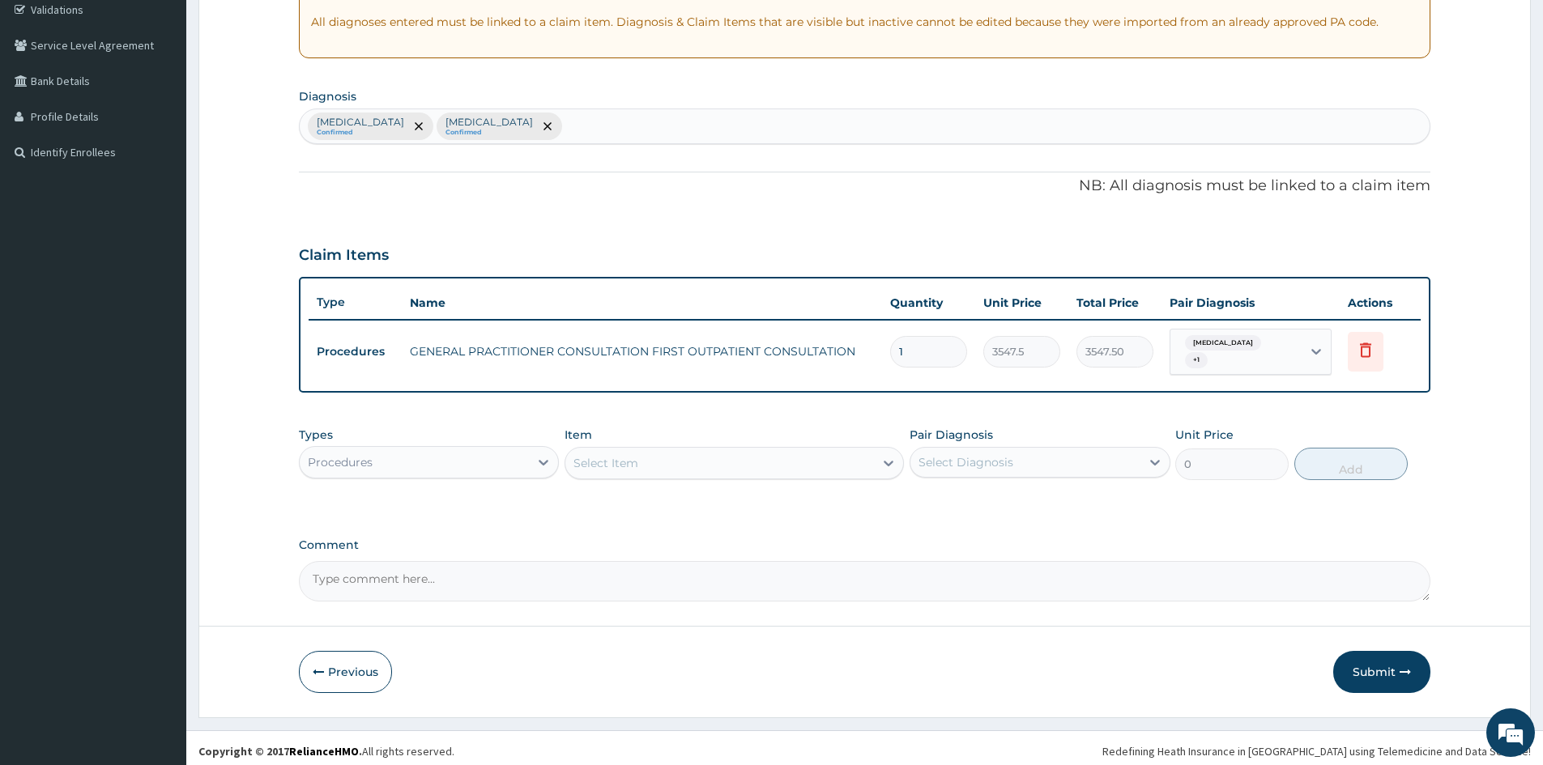
click at [412, 453] on div "Procedures" at bounding box center [414, 462] width 229 height 26
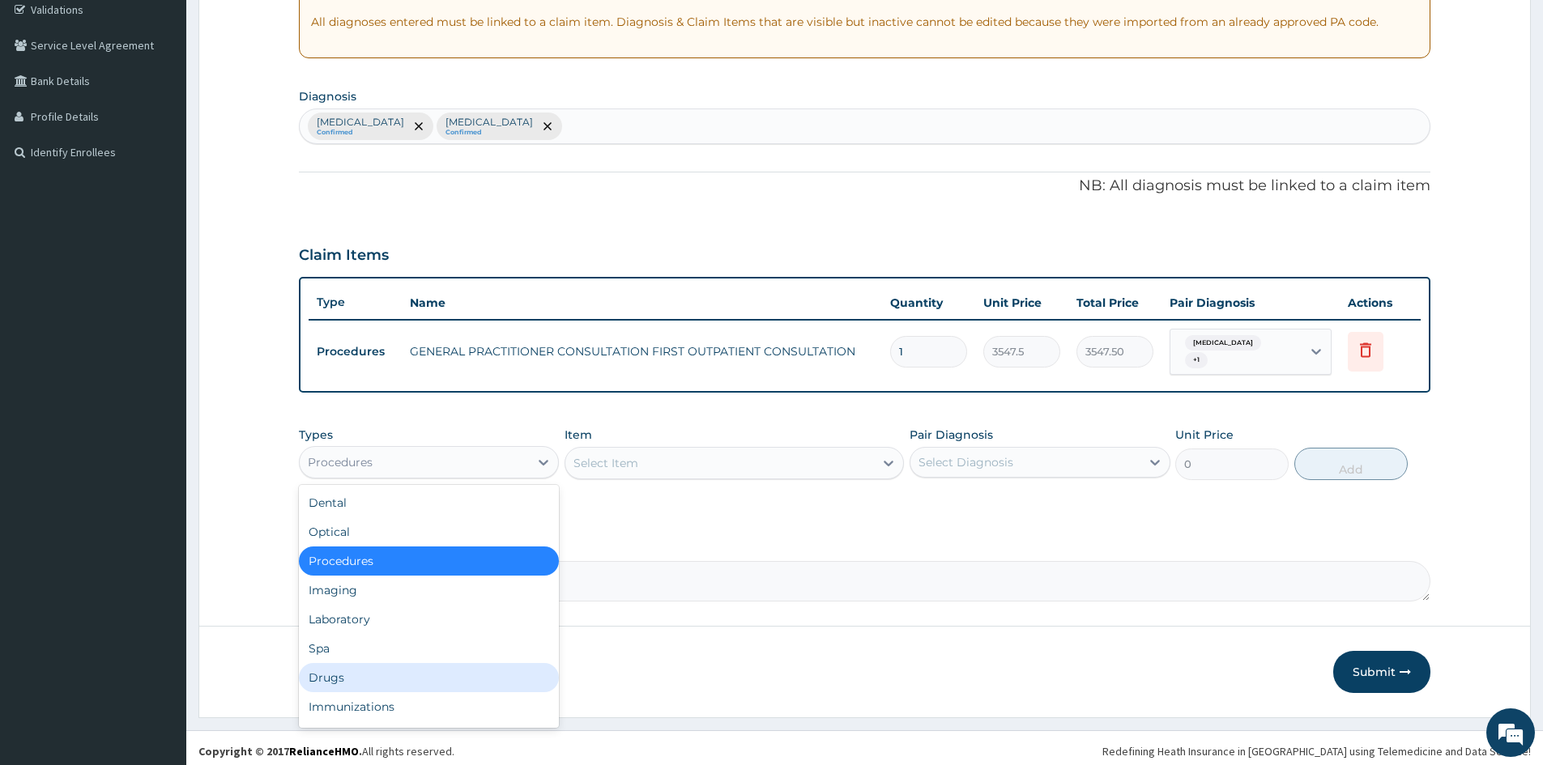
click at [374, 682] on div "Drugs" at bounding box center [429, 677] width 260 height 29
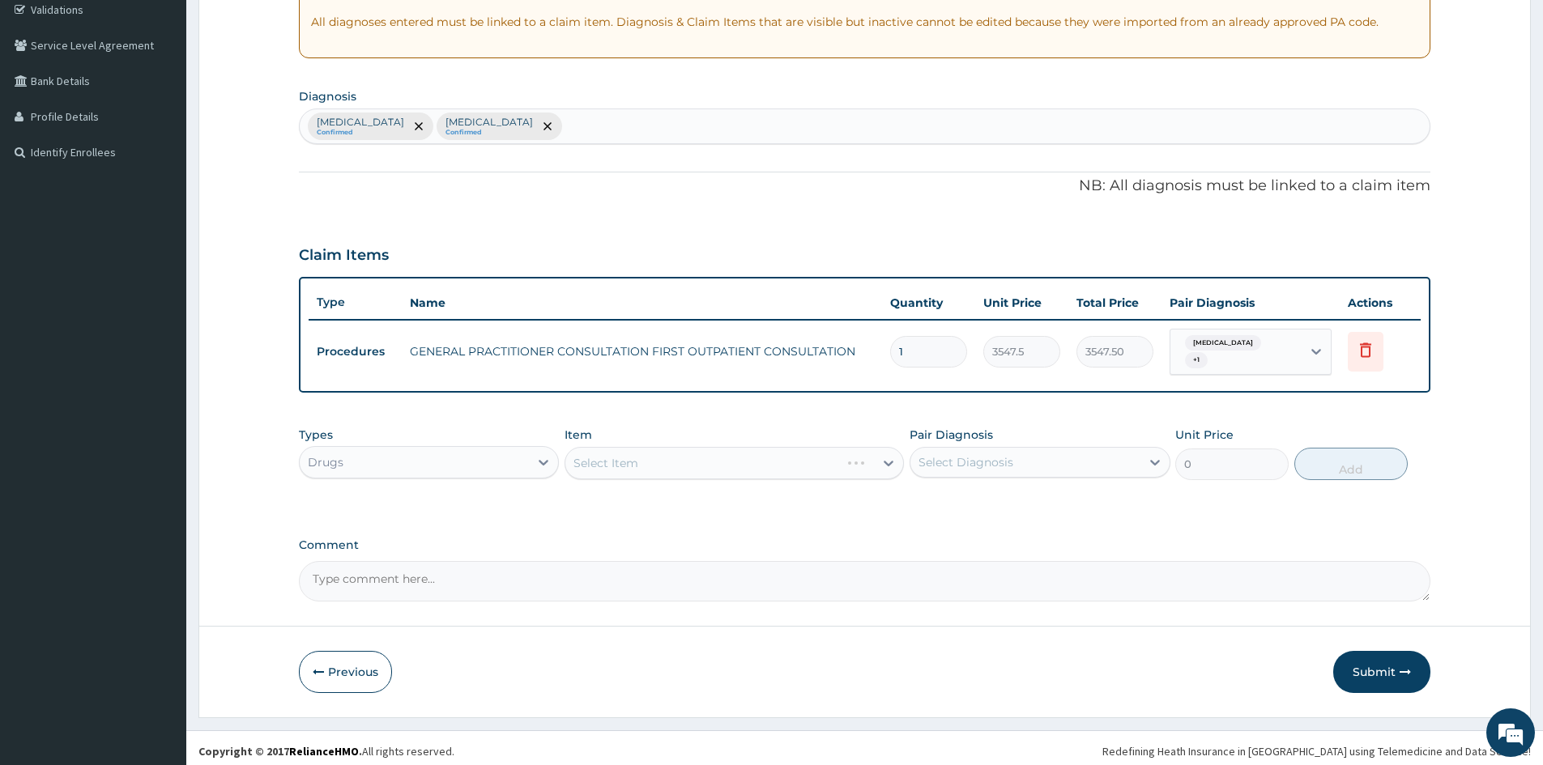
click at [1091, 449] on div "Select Diagnosis" at bounding box center [1024, 462] width 229 height 26
click at [1047, 496] on div "[MEDICAL_DATA]" at bounding box center [1039, 504] width 260 height 33
checkbox input "true"
click at [862, 447] on div "Select Item" at bounding box center [733, 463] width 339 height 32
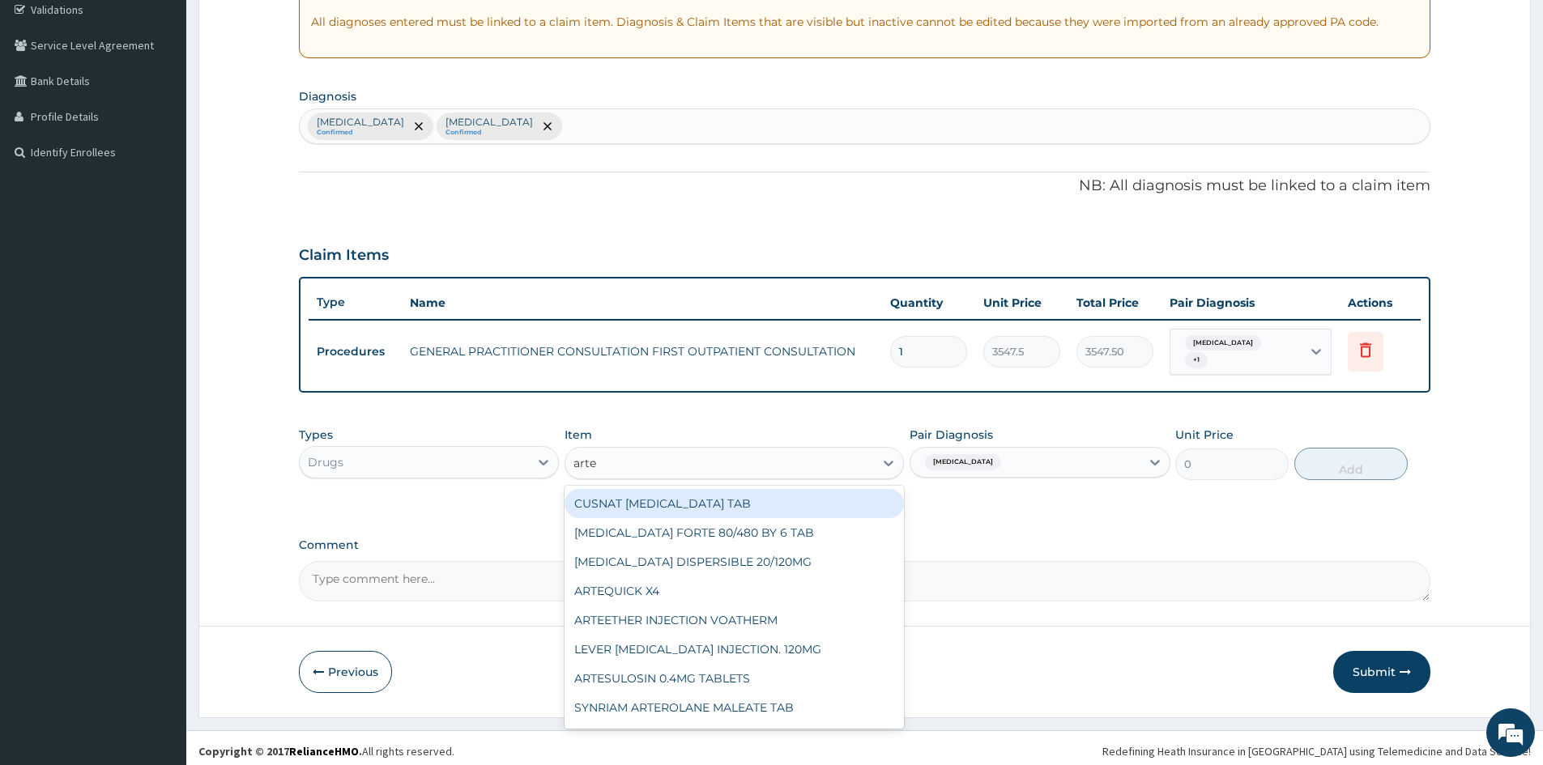
type input "artem"
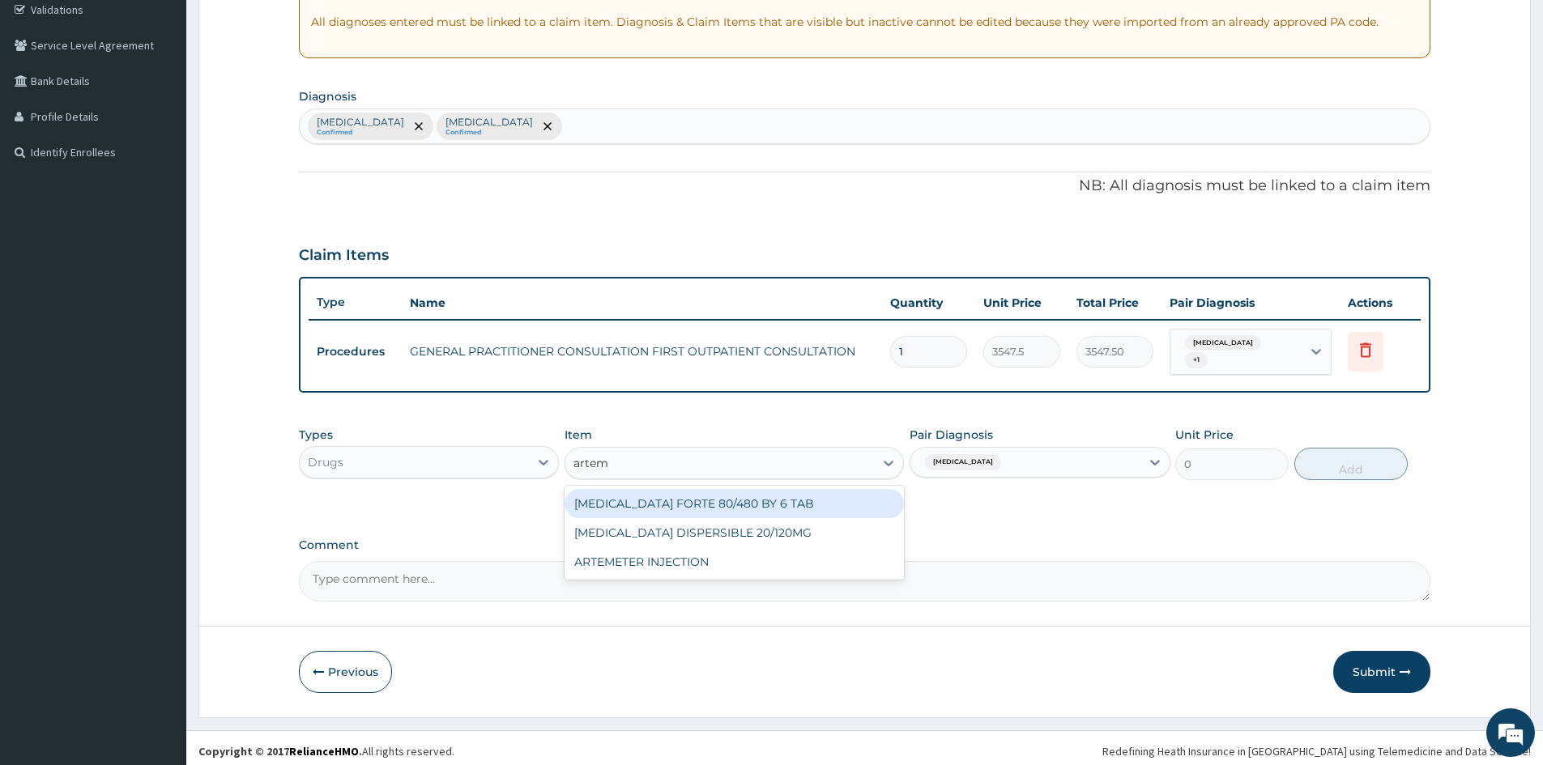
click at [786, 500] on div "[MEDICAL_DATA] FORTE 80/480 BY 6 TAB" at bounding box center [733, 503] width 339 height 29
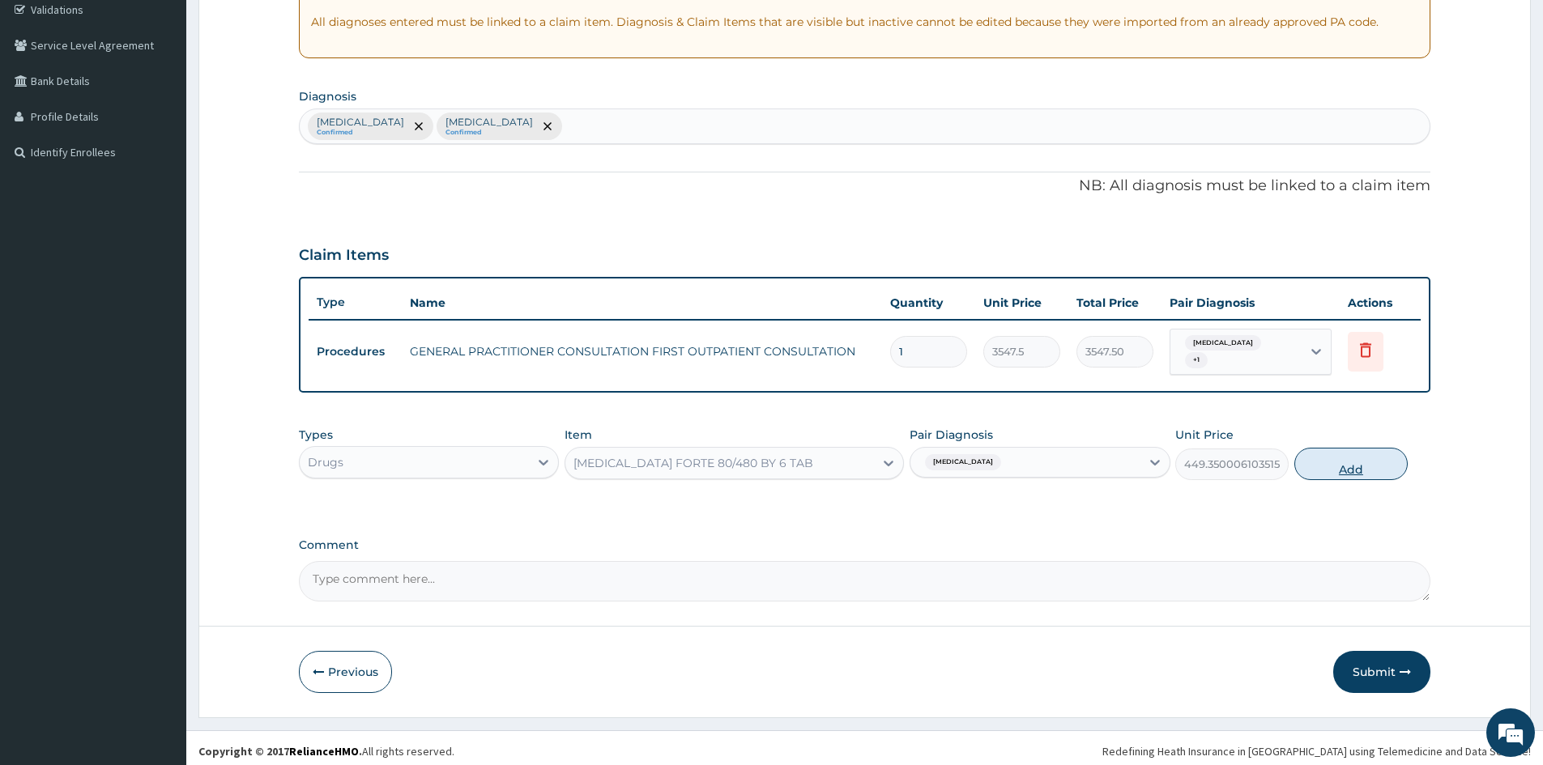
click at [1374, 462] on button "Add" at bounding box center [1350, 464] width 113 height 32
type input "0"
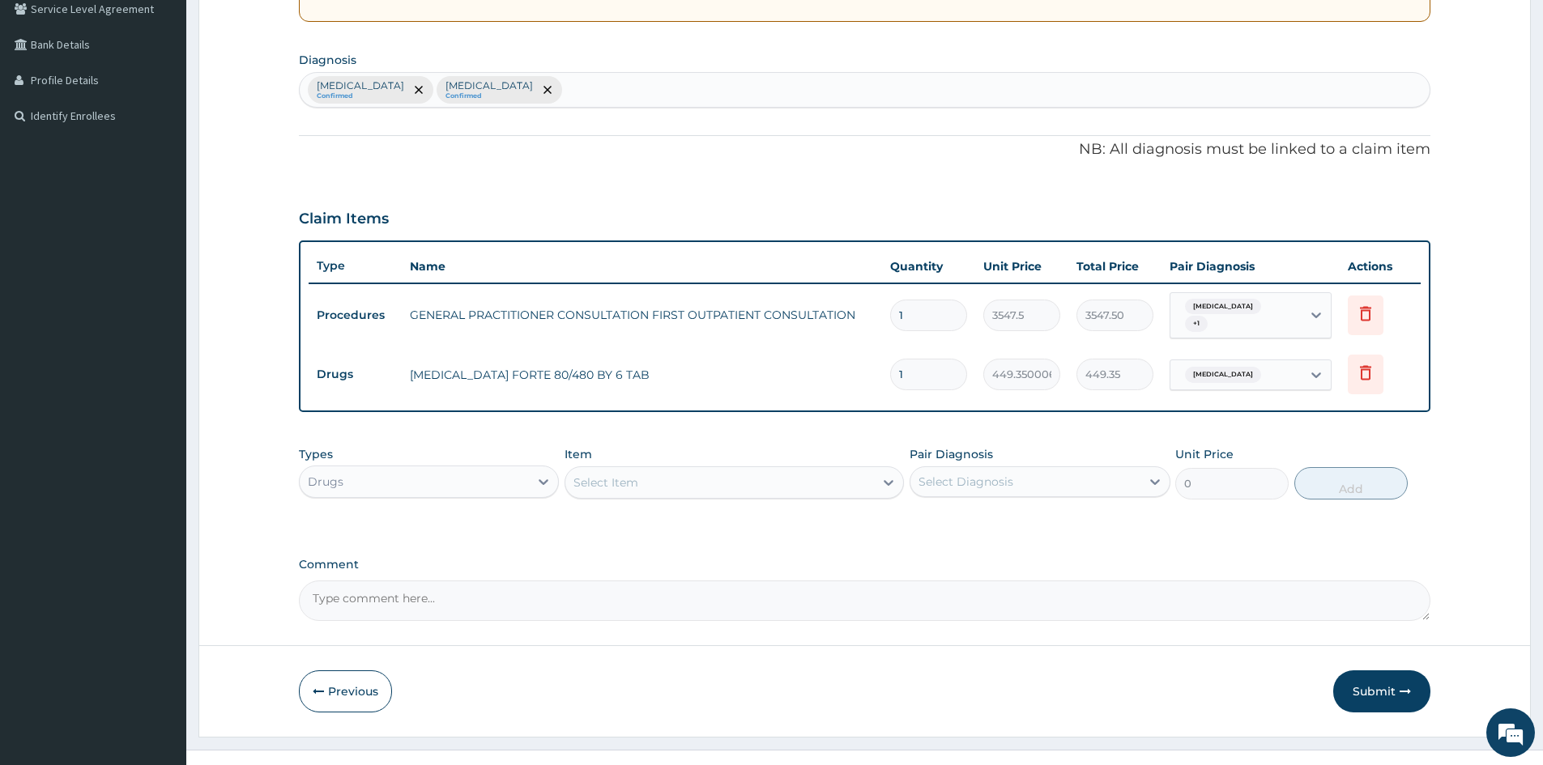
scroll to position [365, 0]
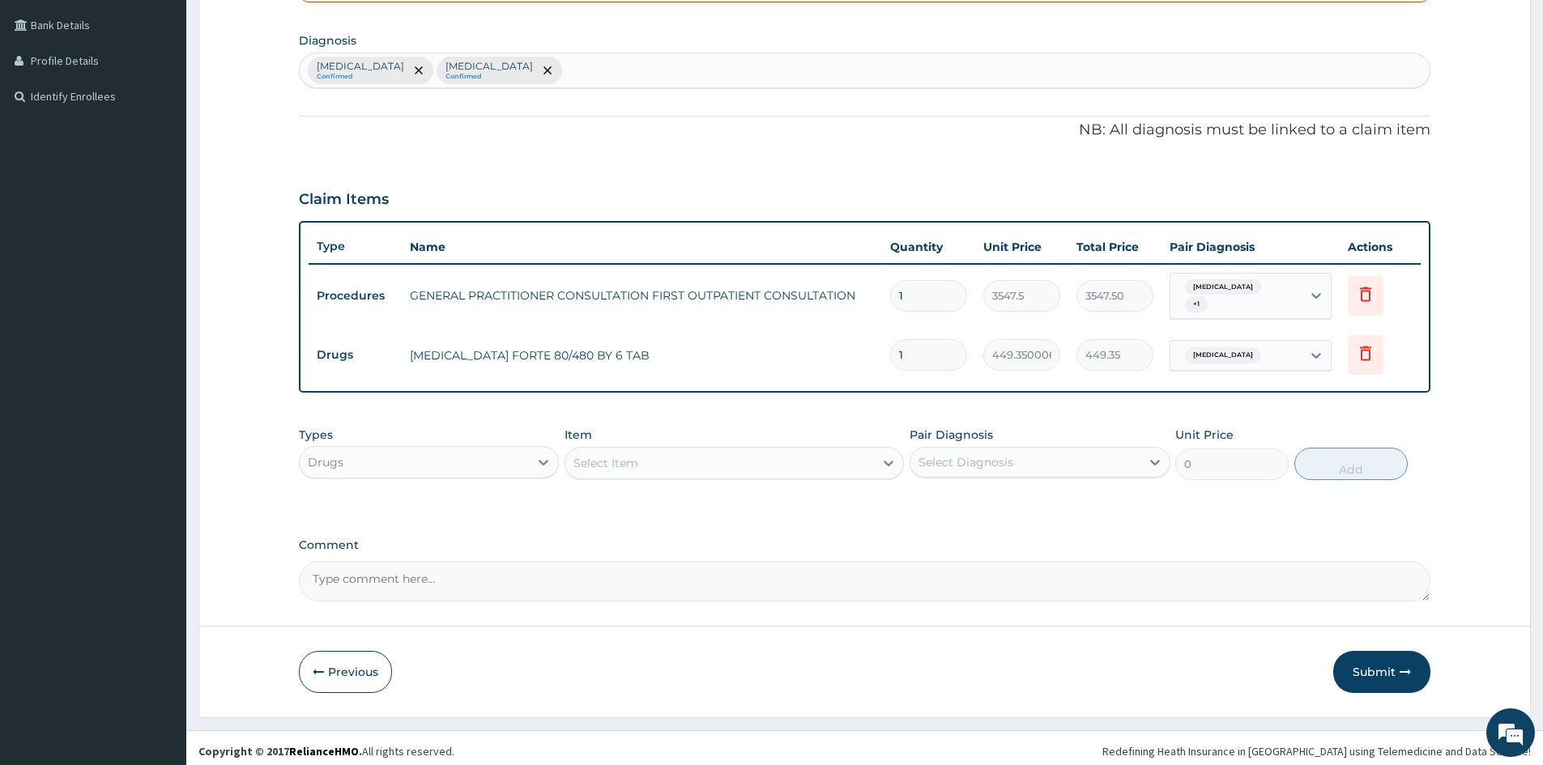
click at [779, 462] on div "Select Item" at bounding box center [719, 463] width 309 height 26
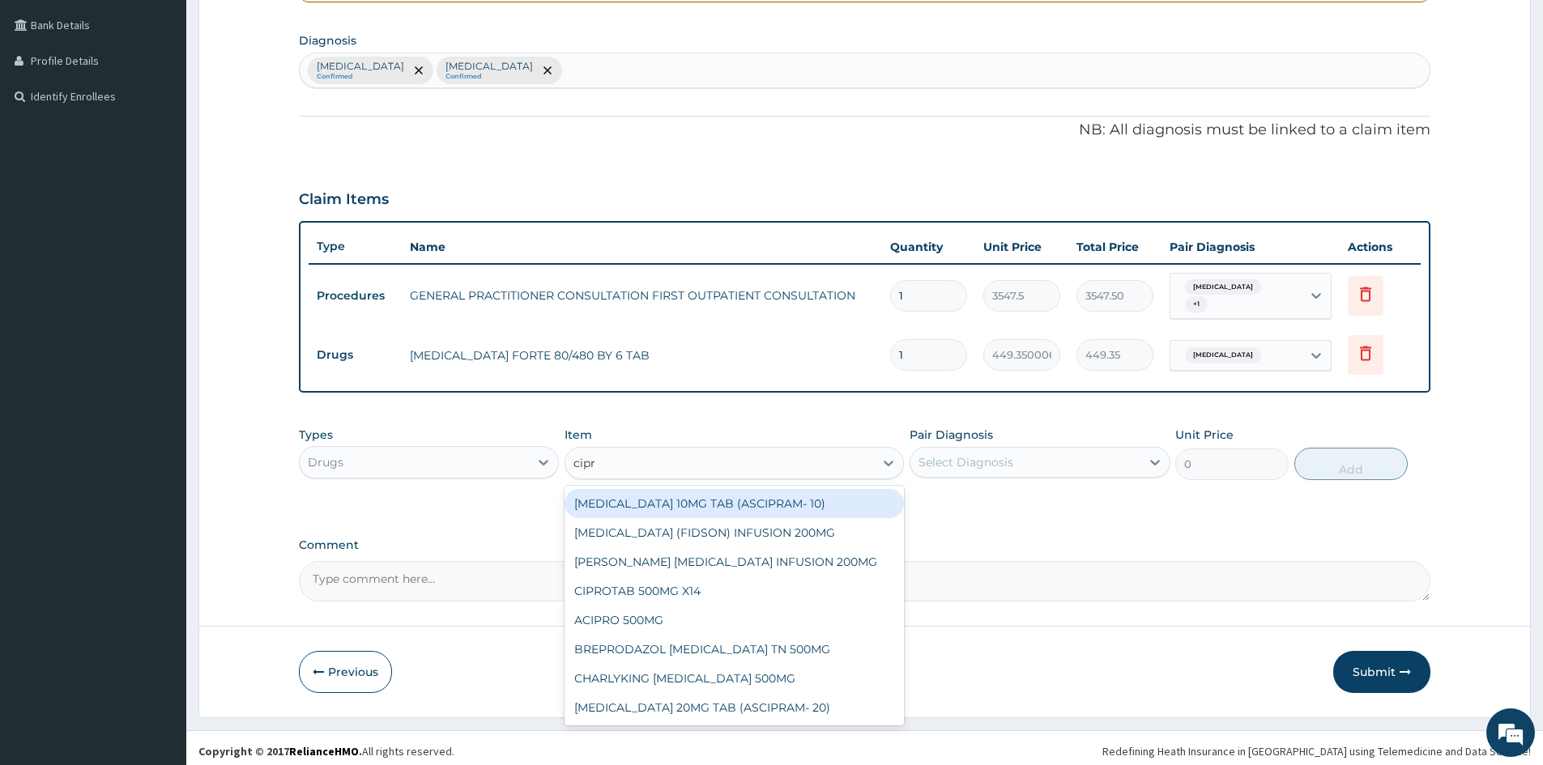
type input "[MEDICAL_DATA]"
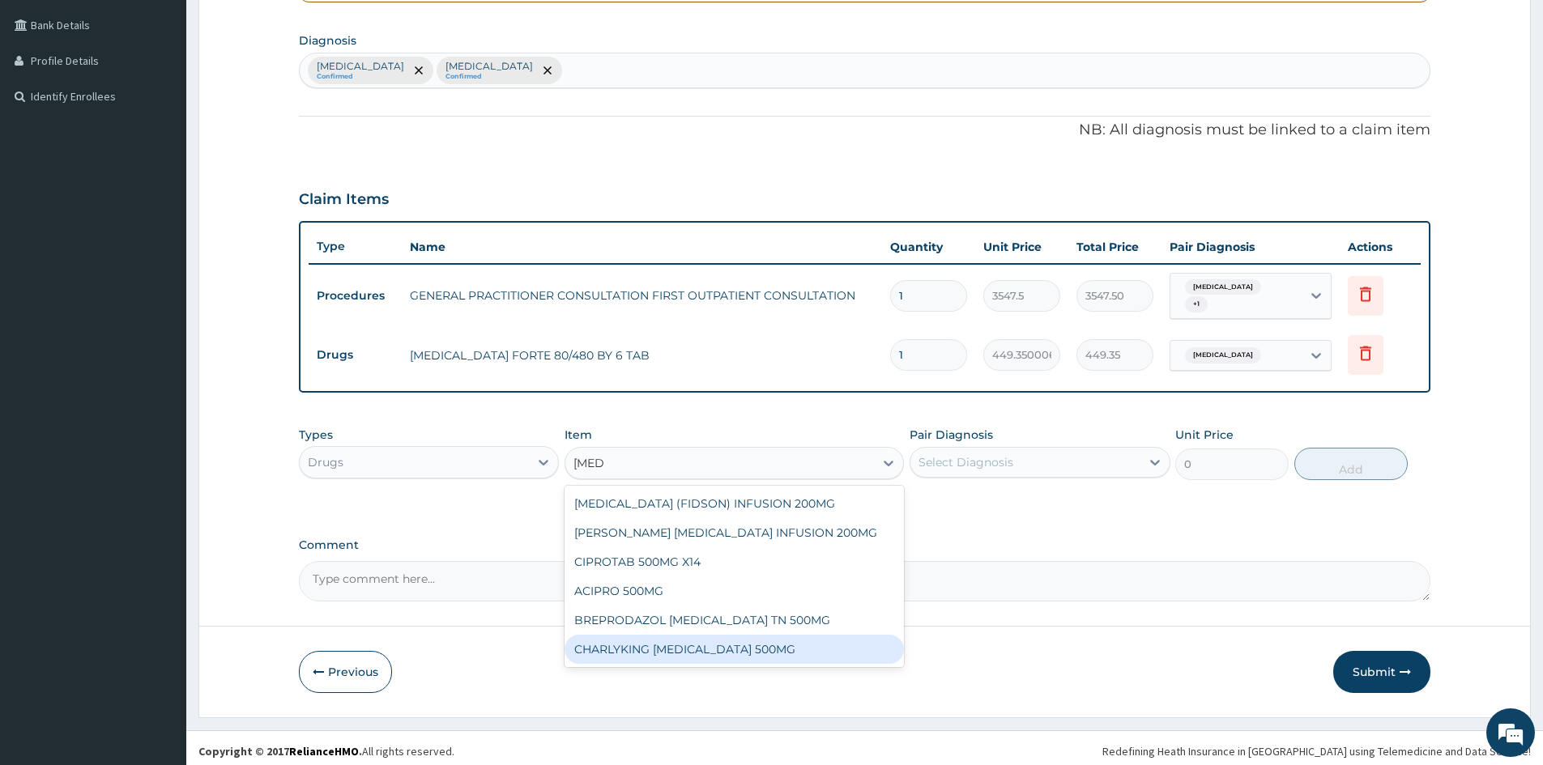
click at [770, 650] on div "CHARLYKING [MEDICAL_DATA] 500MG" at bounding box center [733, 649] width 339 height 29
type input "177.375"
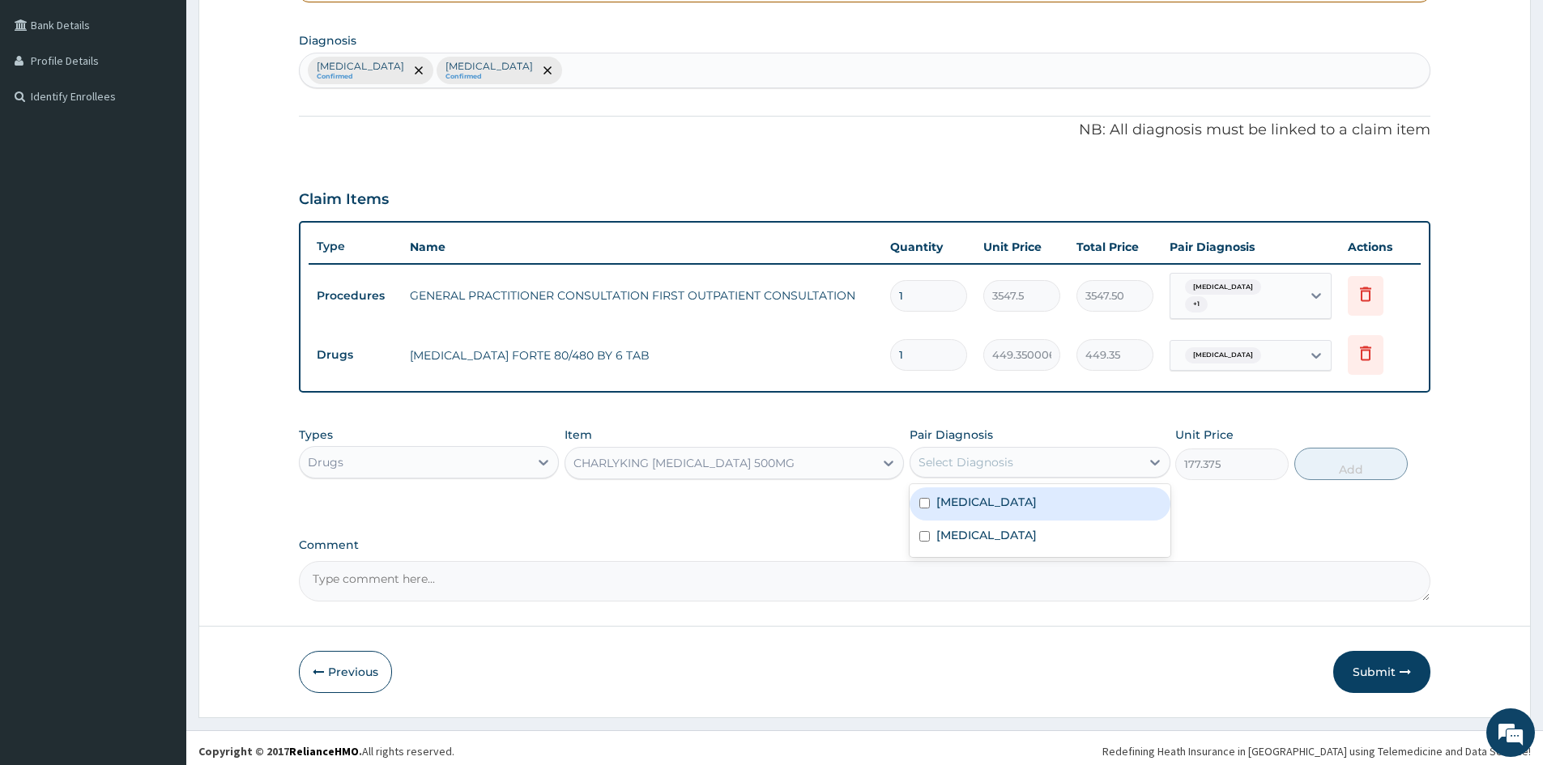
click at [1105, 458] on div "Select Diagnosis" at bounding box center [1024, 462] width 229 height 26
click at [1088, 506] on div "[MEDICAL_DATA]" at bounding box center [1039, 504] width 260 height 33
checkbox input "true"
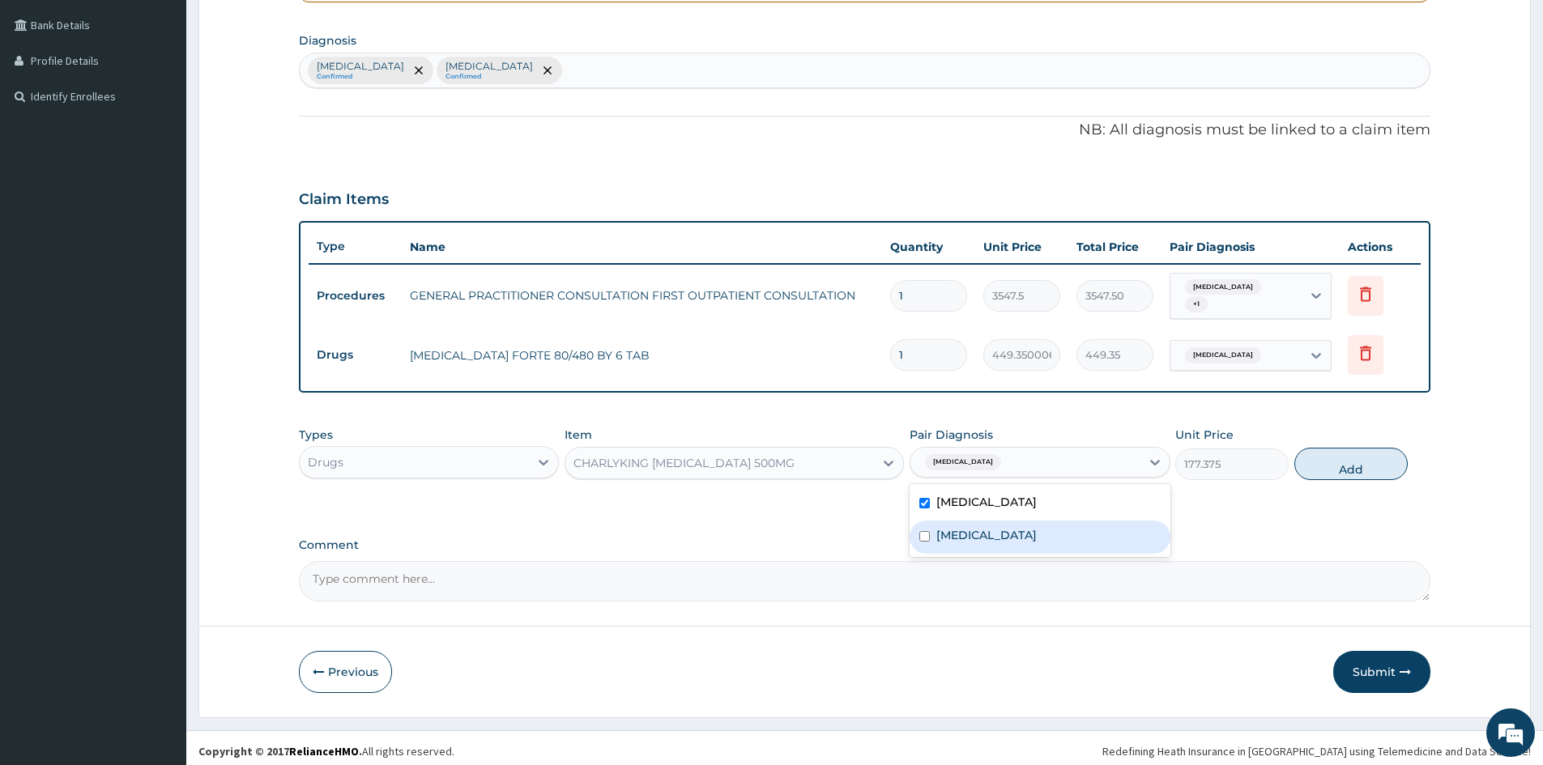
click at [1075, 526] on div "[MEDICAL_DATA]" at bounding box center [1039, 537] width 260 height 33
checkbox input "true"
click at [1391, 460] on button "Add" at bounding box center [1350, 464] width 113 height 32
type input "0"
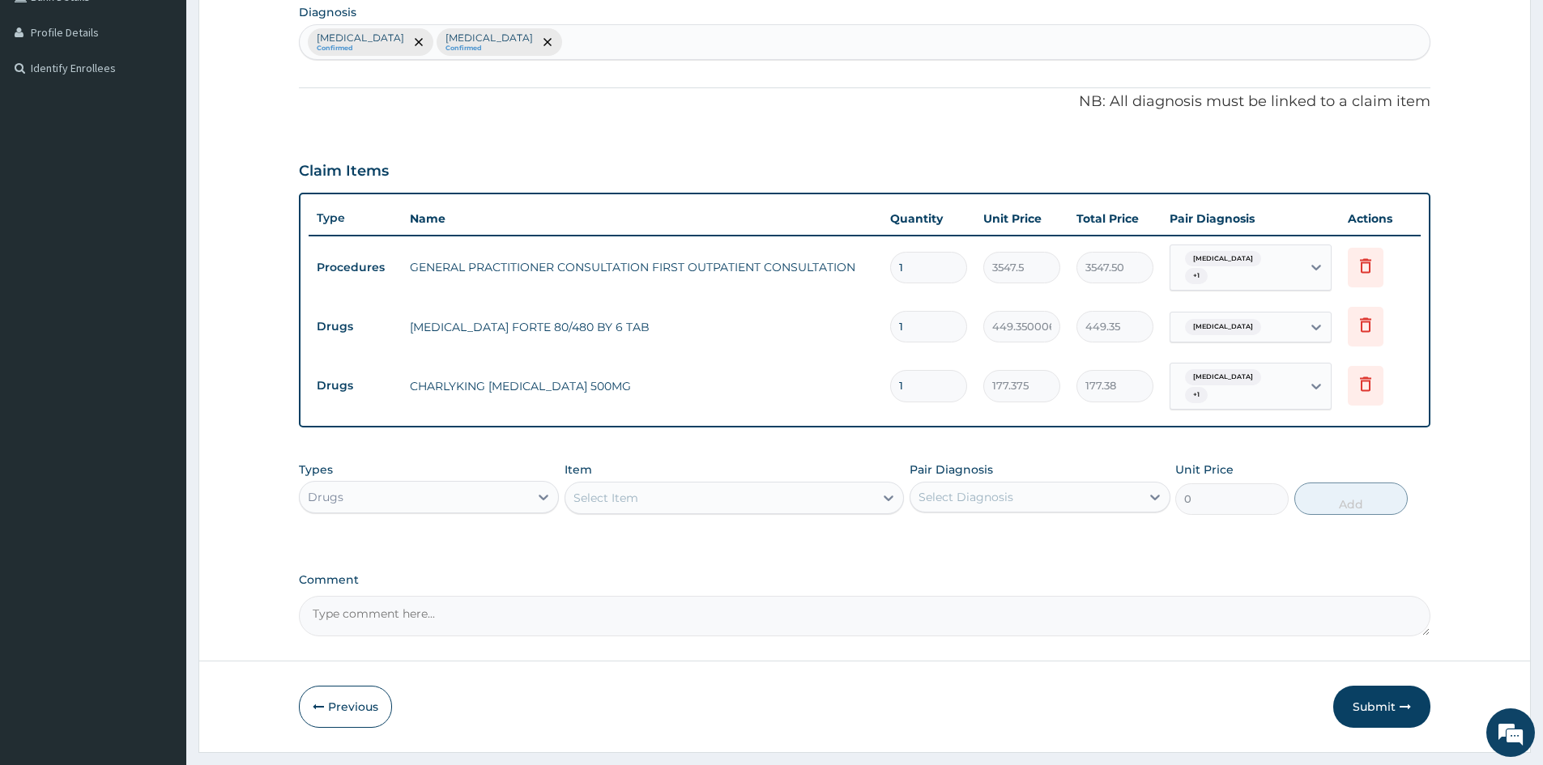
scroll to position [421, 0]
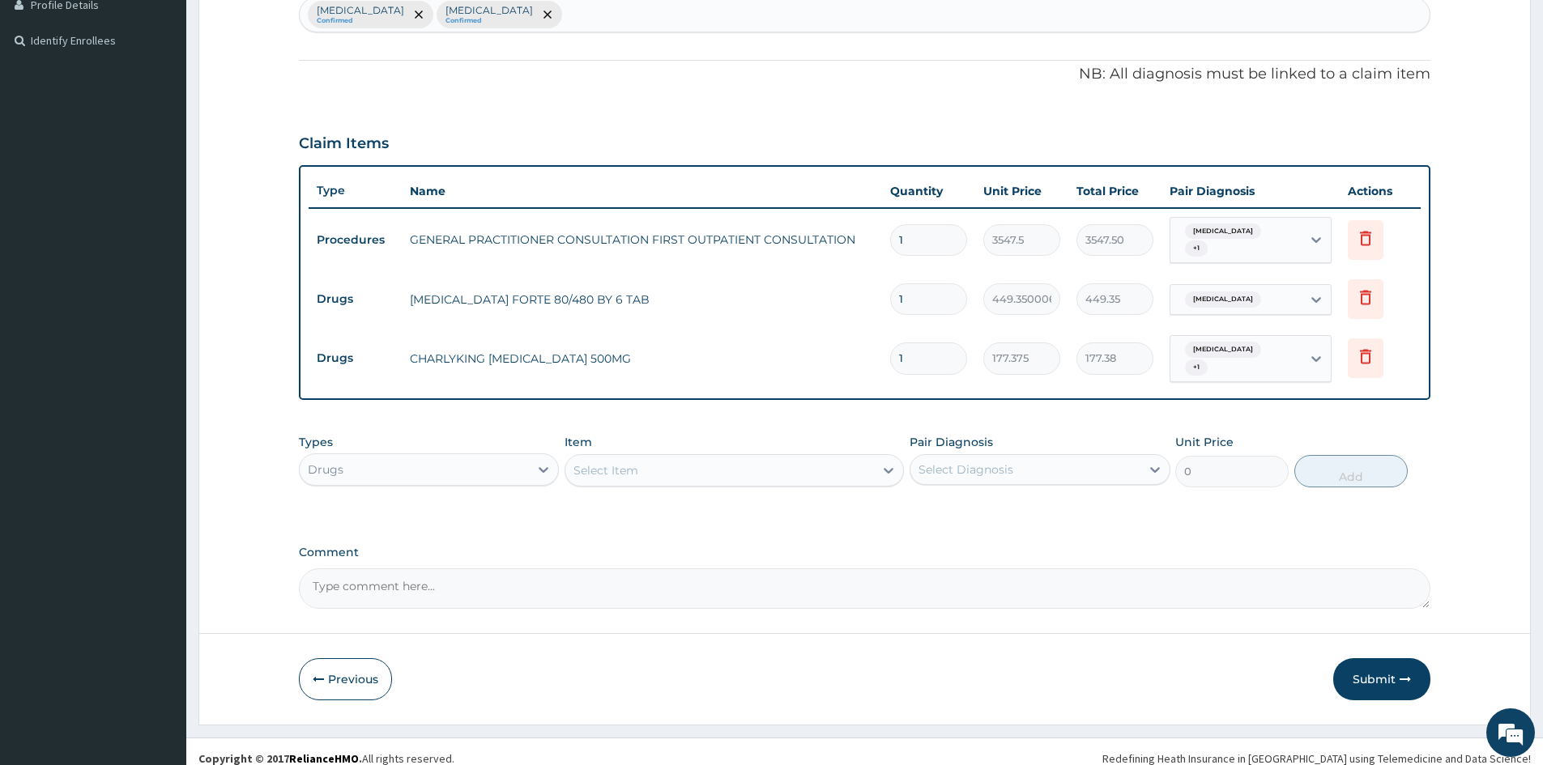
click at [756, 458] on div "Select Item" at bounding box center [719, 471] width 309 height 26
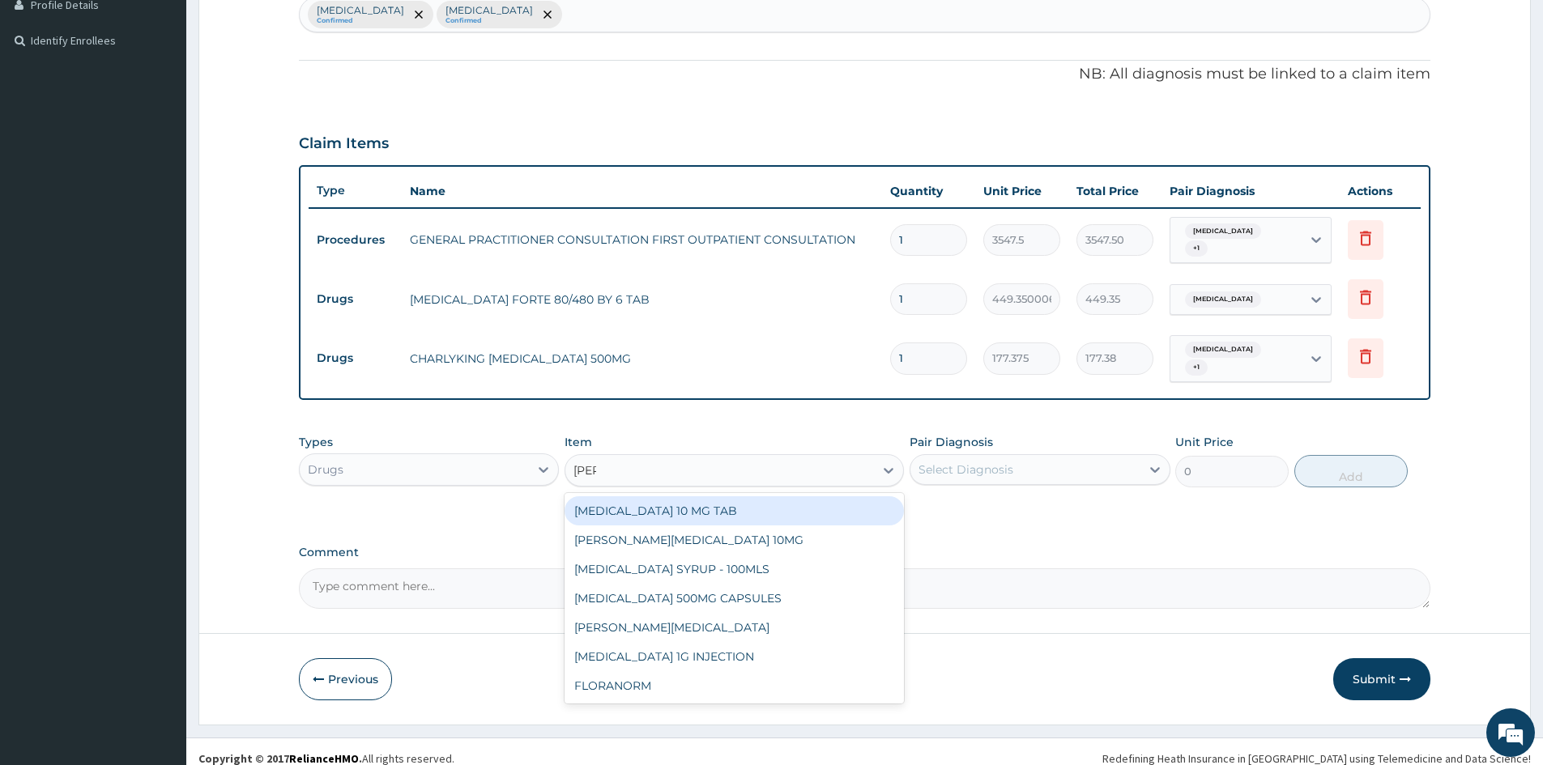
type input "lorat"
click at [755, 496] on div "[MEDICAL_DATA] 10 MG TAB" at bounding box center [733, 510] width 339 height 29
type input "59.125"
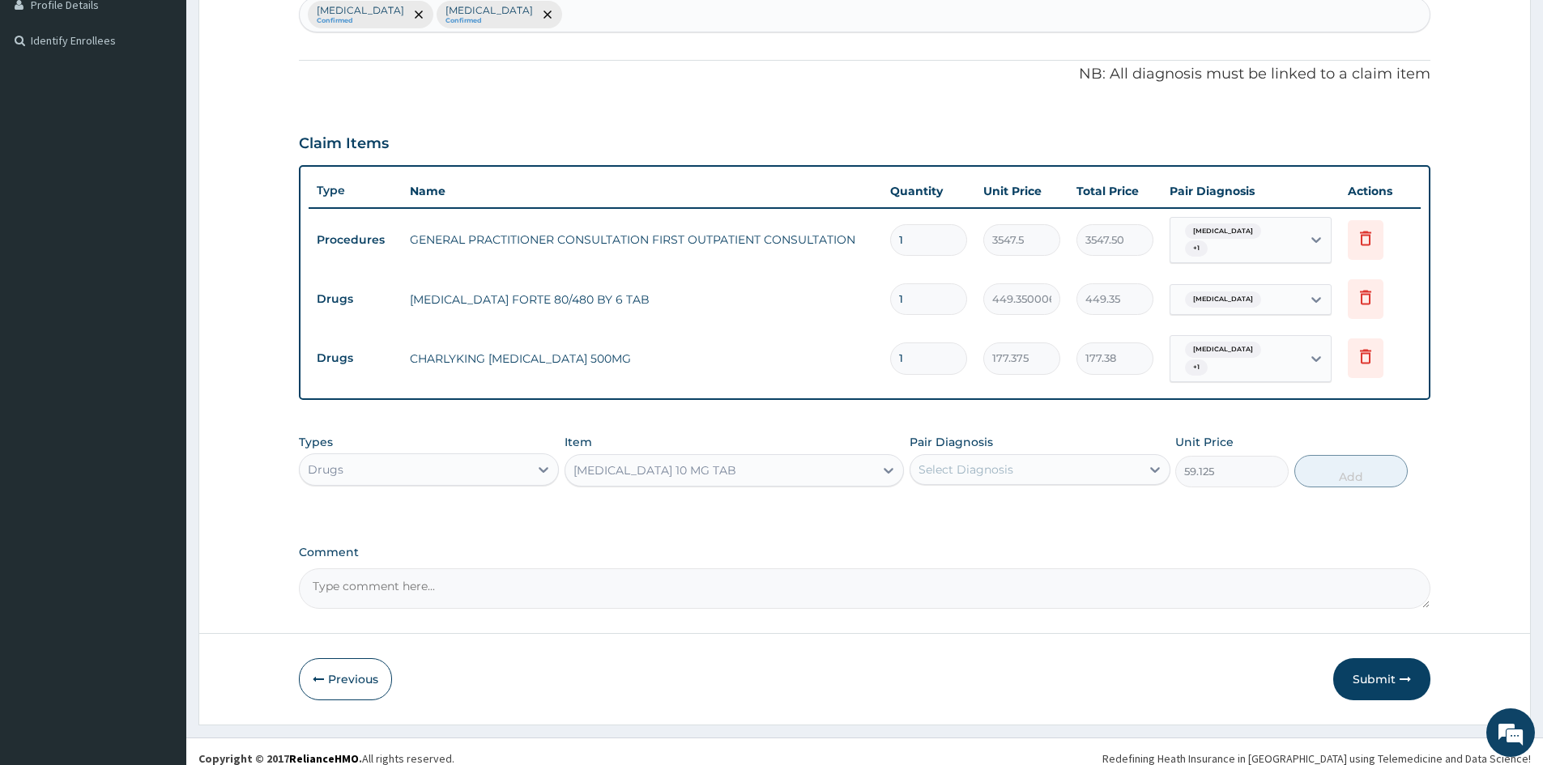
click at [1031, 457] on div "Select Diagnosis" at bounding box center [1024, 470] width 229 height 26
click at [997, 529] on div "[MEDICAL_DATA]" at bounding box center [1039, 544] width 260 height 33
checkbox input "true"
click at [1373, 455] on button "Add" at bounding box center [1350, 471] width 113 height 32
type input "0"
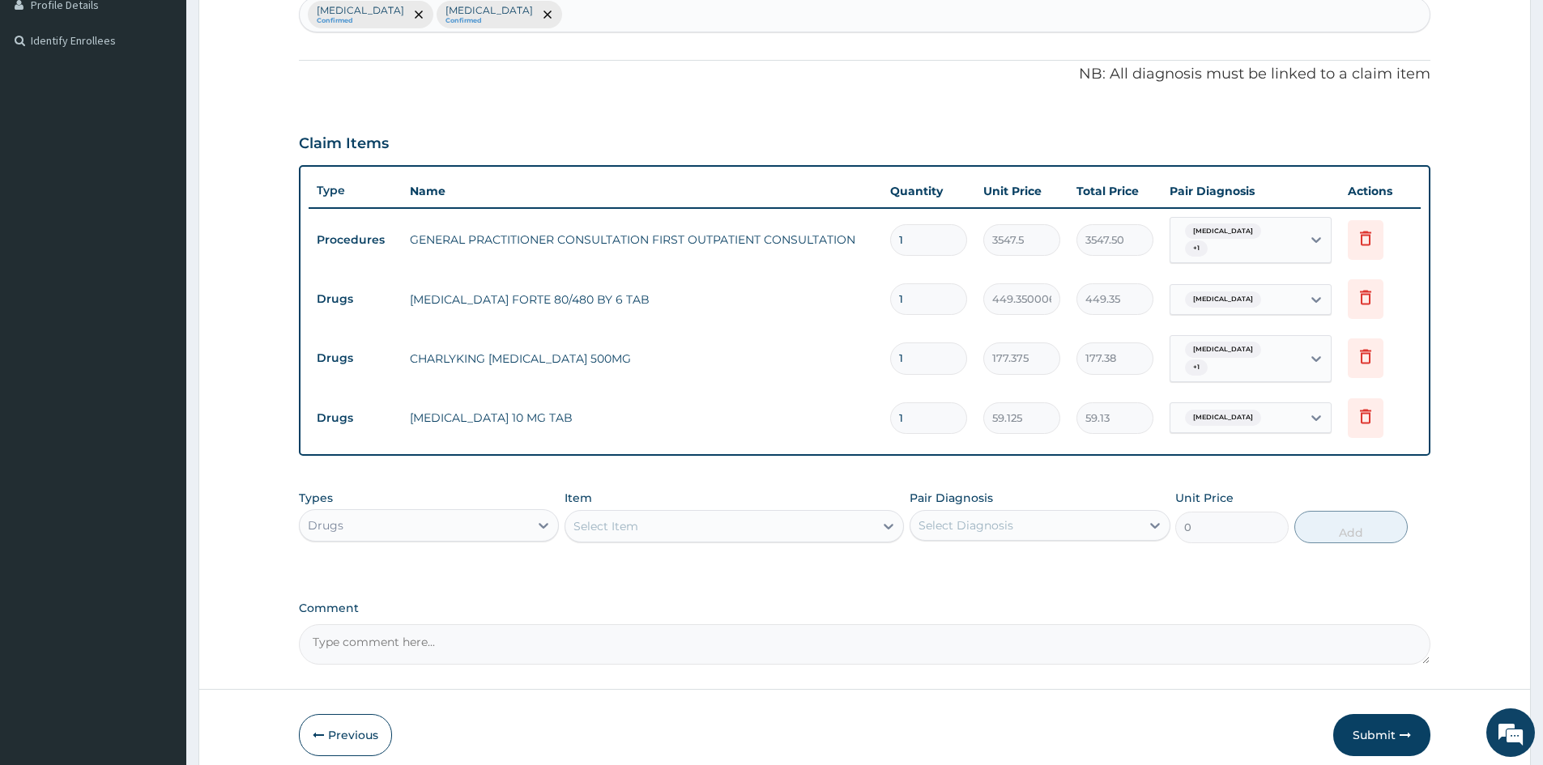
scroll to position [477, 0]
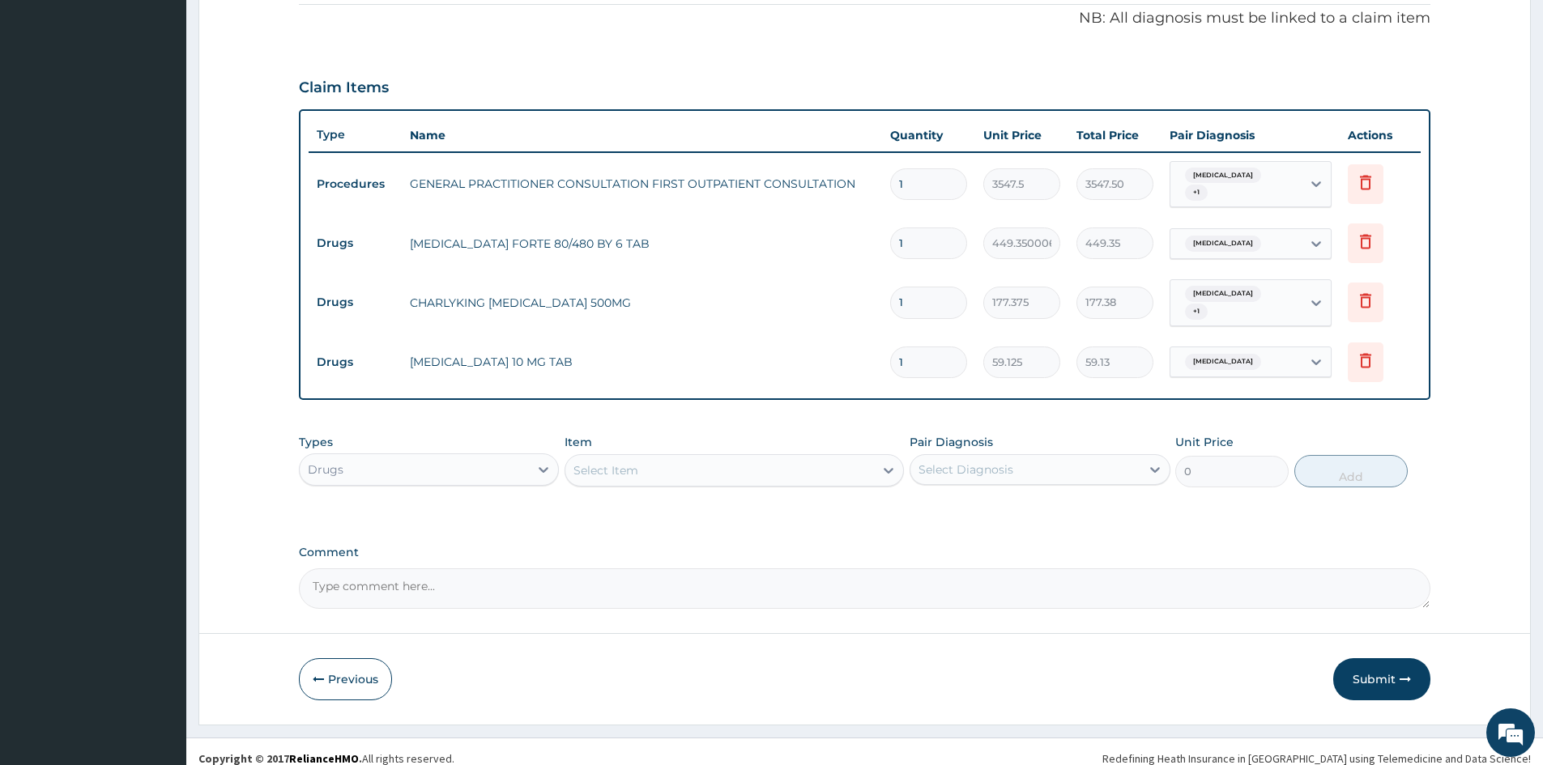
click at [830, 458] on div "Select Item" at bounding box center [719, 471] width 309 height 26
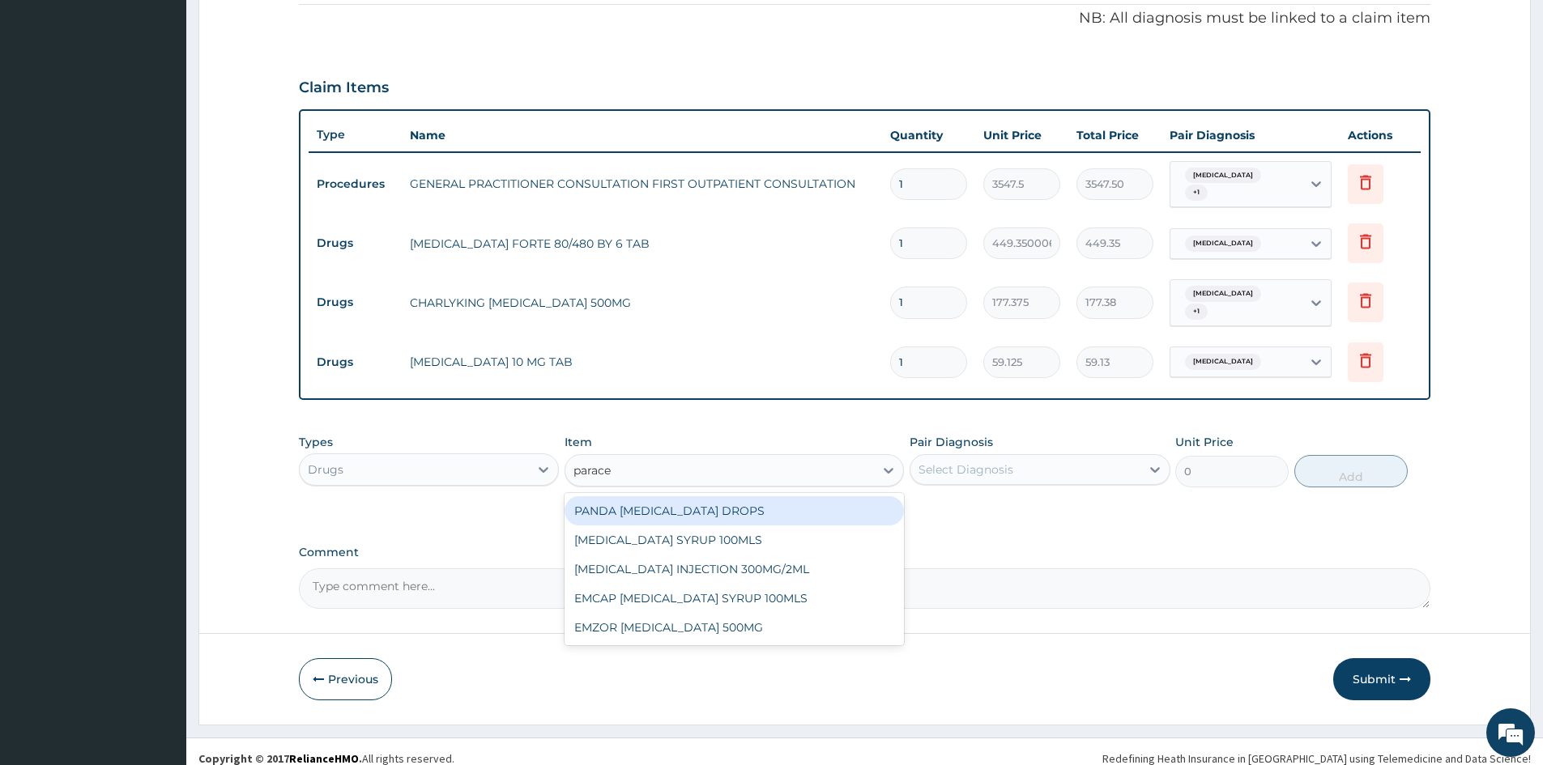
type input "paracet"
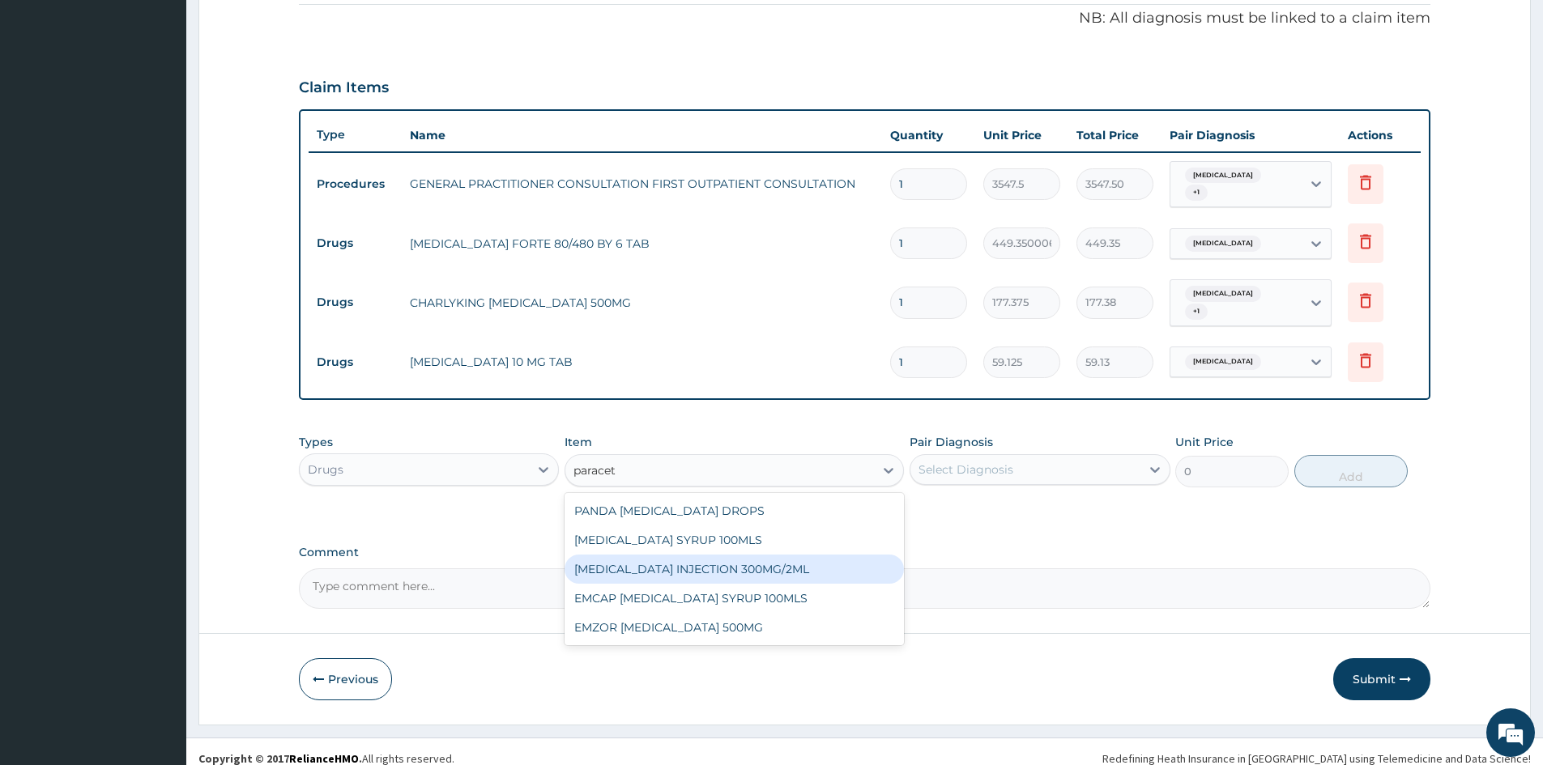
click at [757, 555] on div "[MEDICAL_DATA] INJECTION 300MG/2ML" at bounding box center [733, 569] width 339 height 29
type input "260.1499938964844"
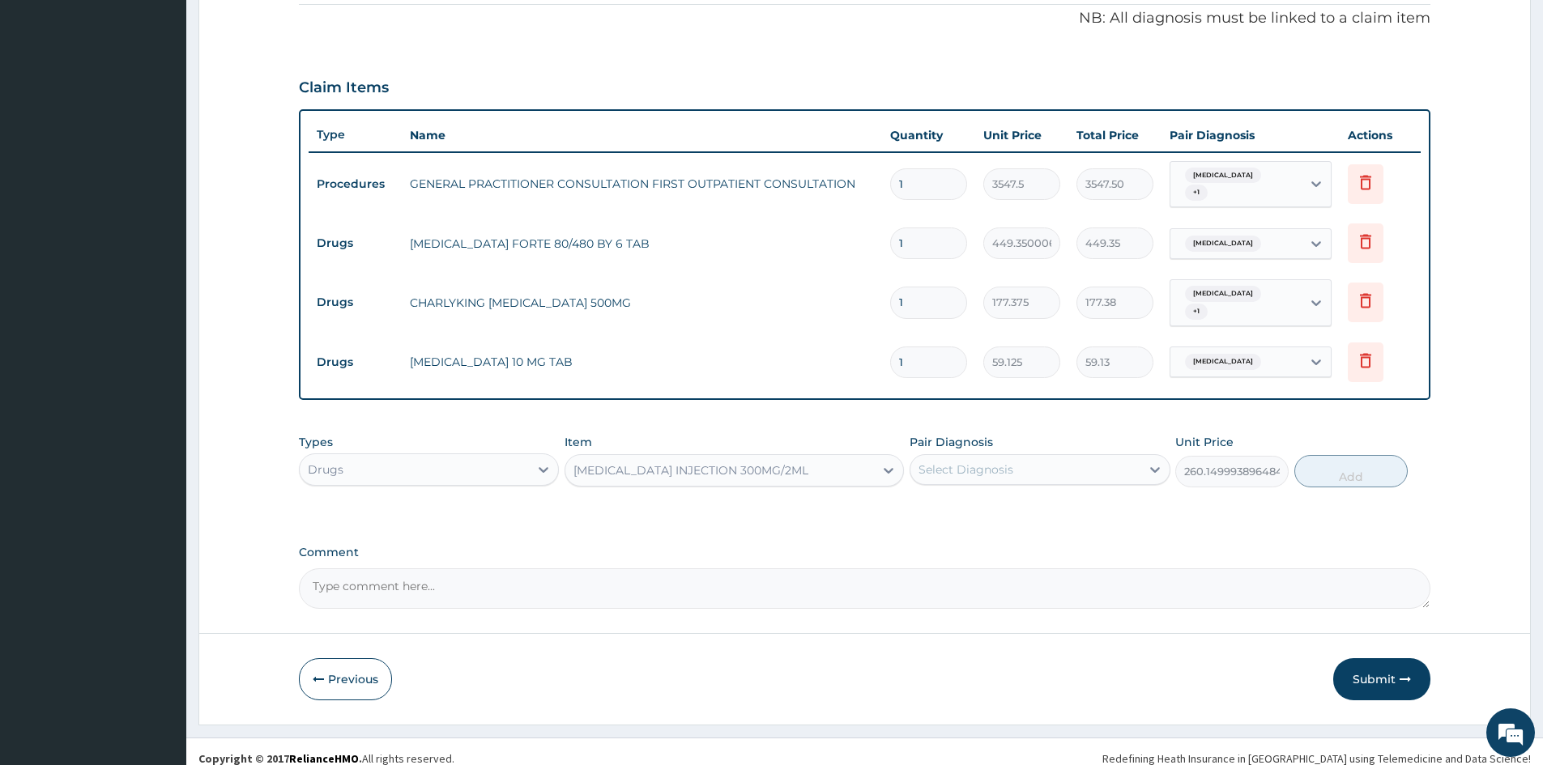
click at [931, 462] on div "Select Diagnosis" at bounding box center [965, 470] width 95 height 16
click at [961, 501] on label "[MEDICAL_DATA]" at bounding box center [986, 509] width 100 height 16
checkbox input "true"
click at [1344, 455] on button "Add" at bounding box center [1350, 471] width 113 height 32
type input "0"
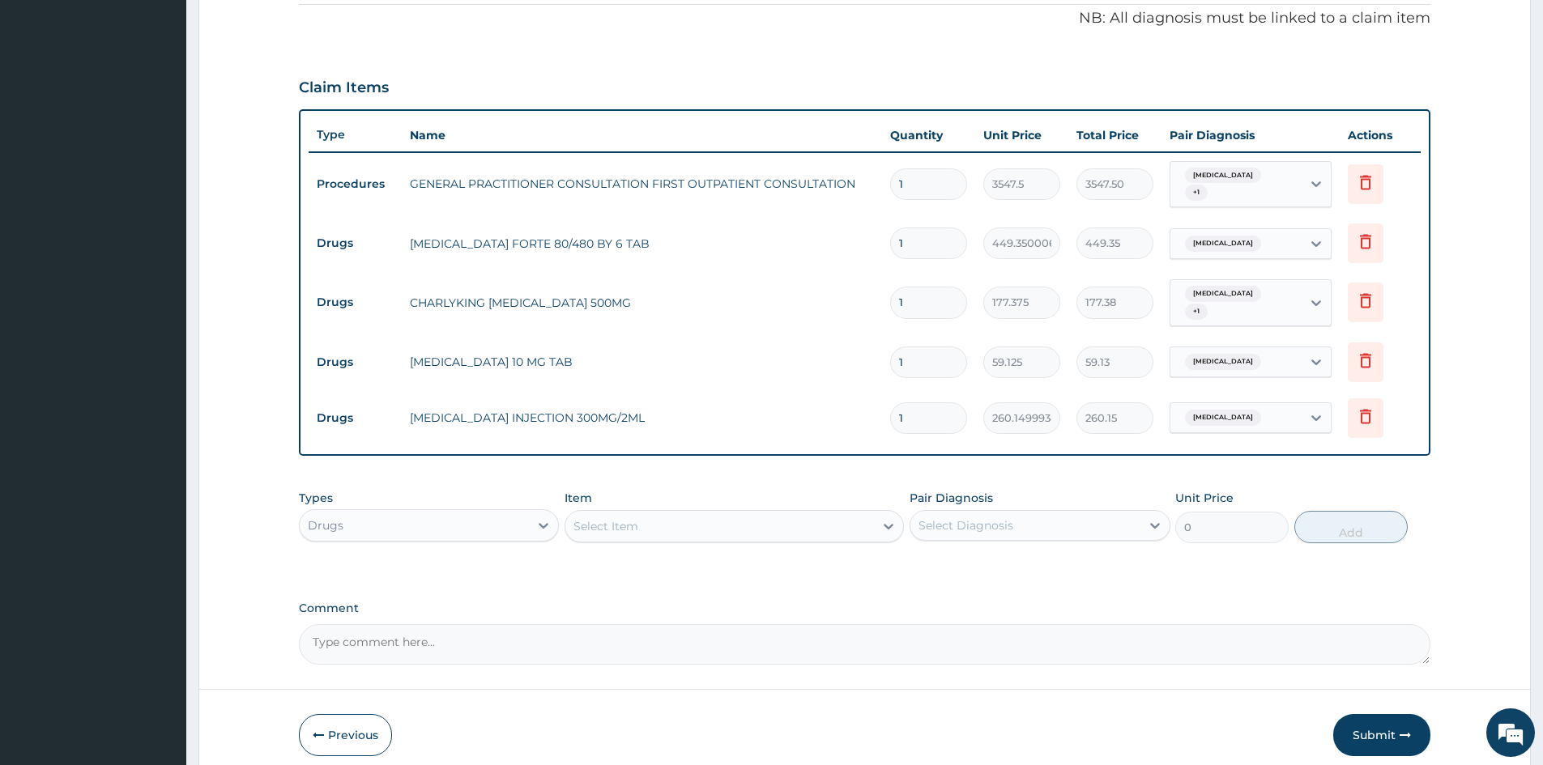
type input "0.00"
type input "3"
type input "780.45"
type input "3"
click at [941, 347] on input "1" at bounding box center [928, 363] width 77 height 32
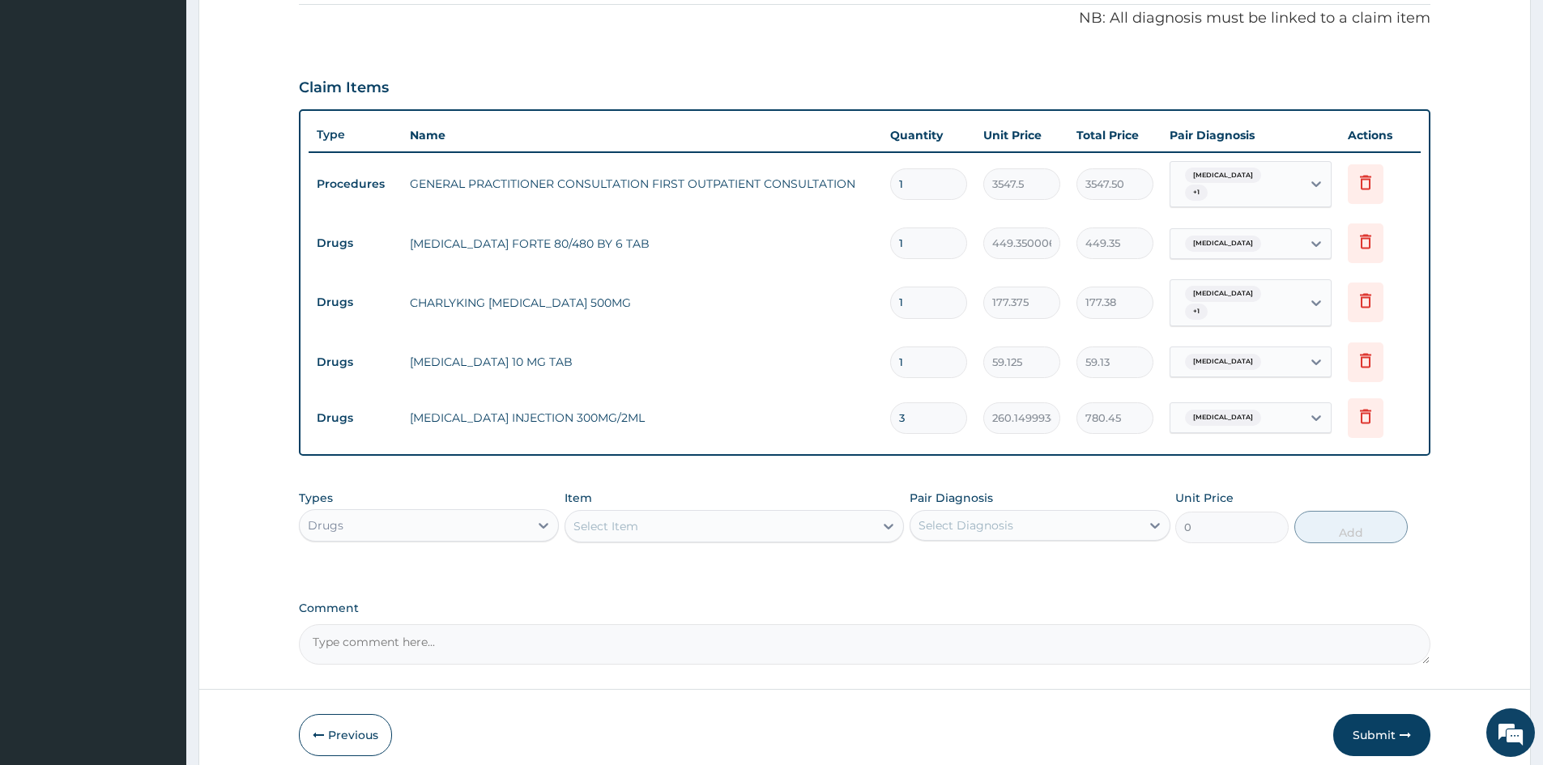
type input "15"
type input "886.88"
type input "1"
type input "59.13"
type input "0.00"
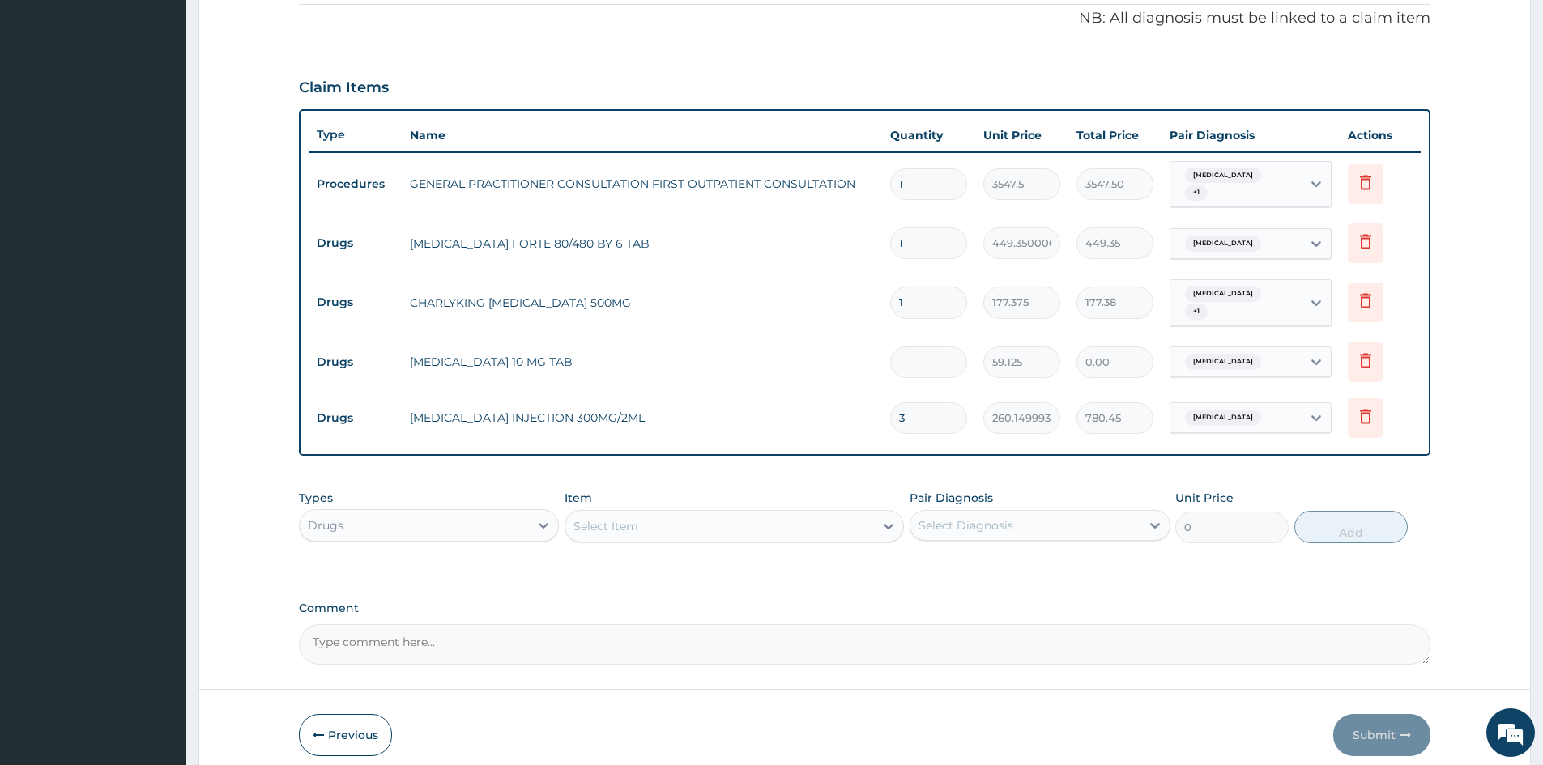
type input "5"
type input "295.63"
type input "5"
click at [911, 287] on input "1" at bounding box center [928, 303] width 77 height 32
type input "10"
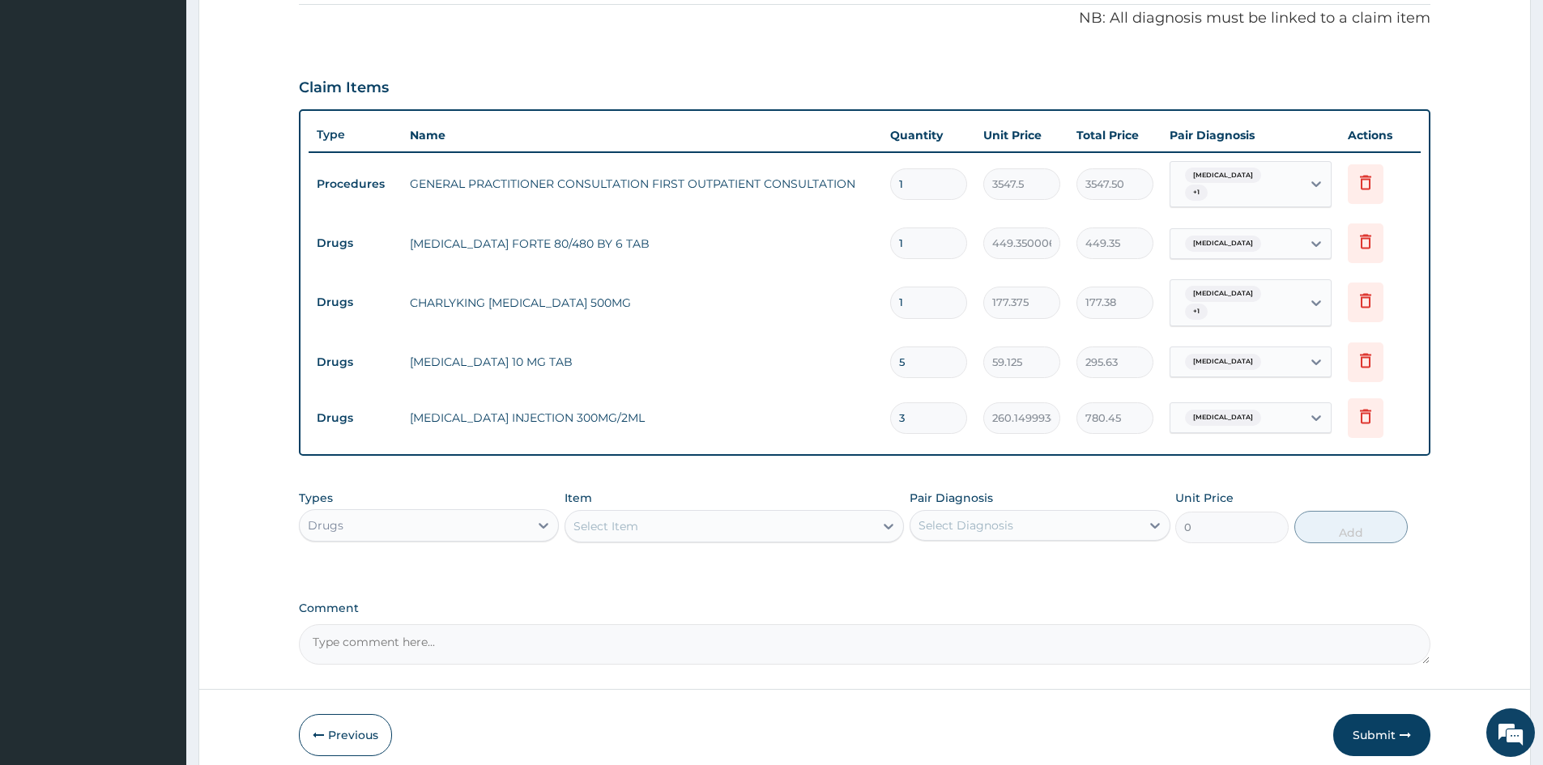
type input "1773.75"
type input "10"
click at [918, 242] on input "1" at bounding box center [928, 244] width 77 height 32
type input "0.00"
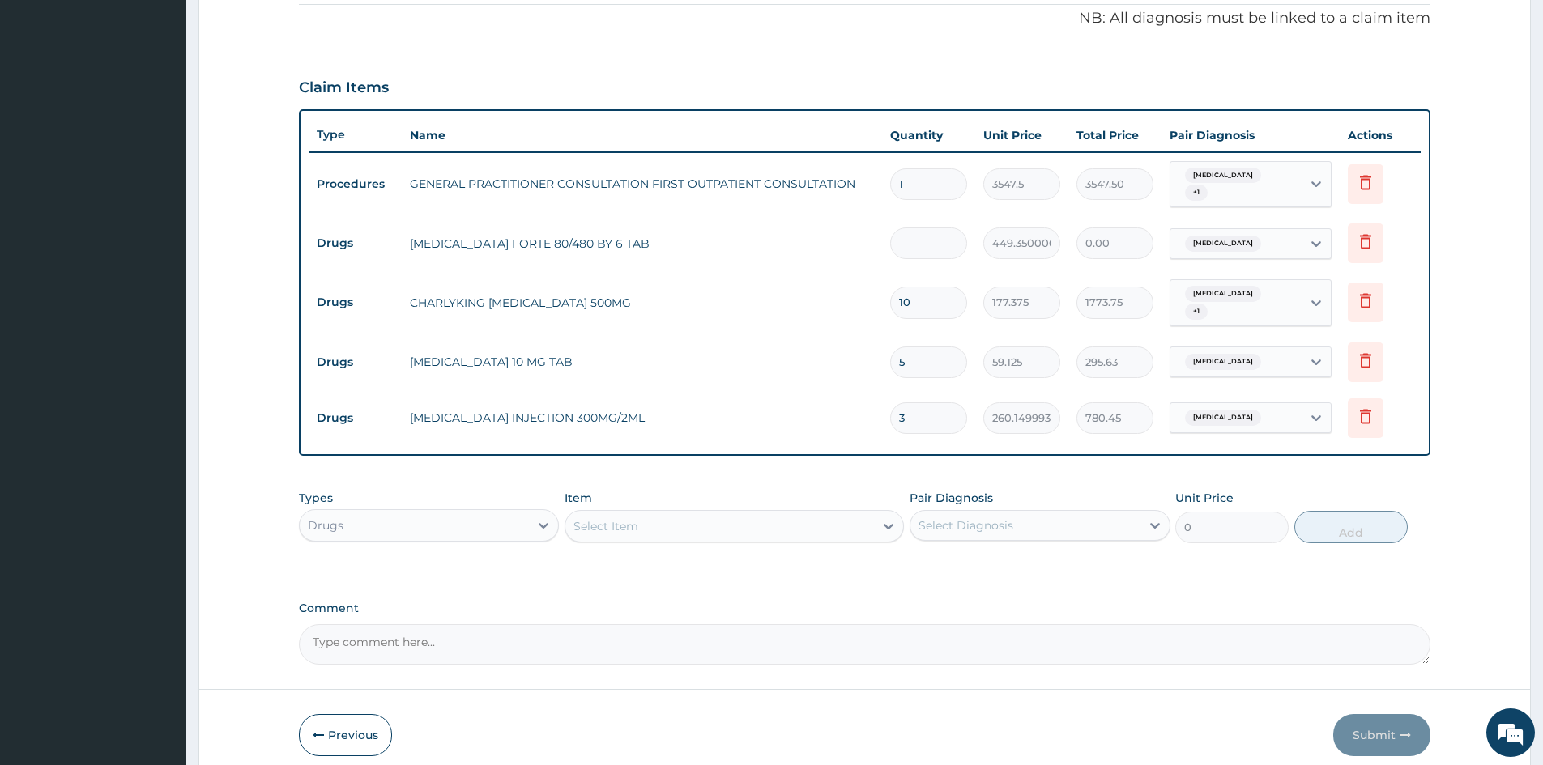
type input "6"
type input "2696.10"
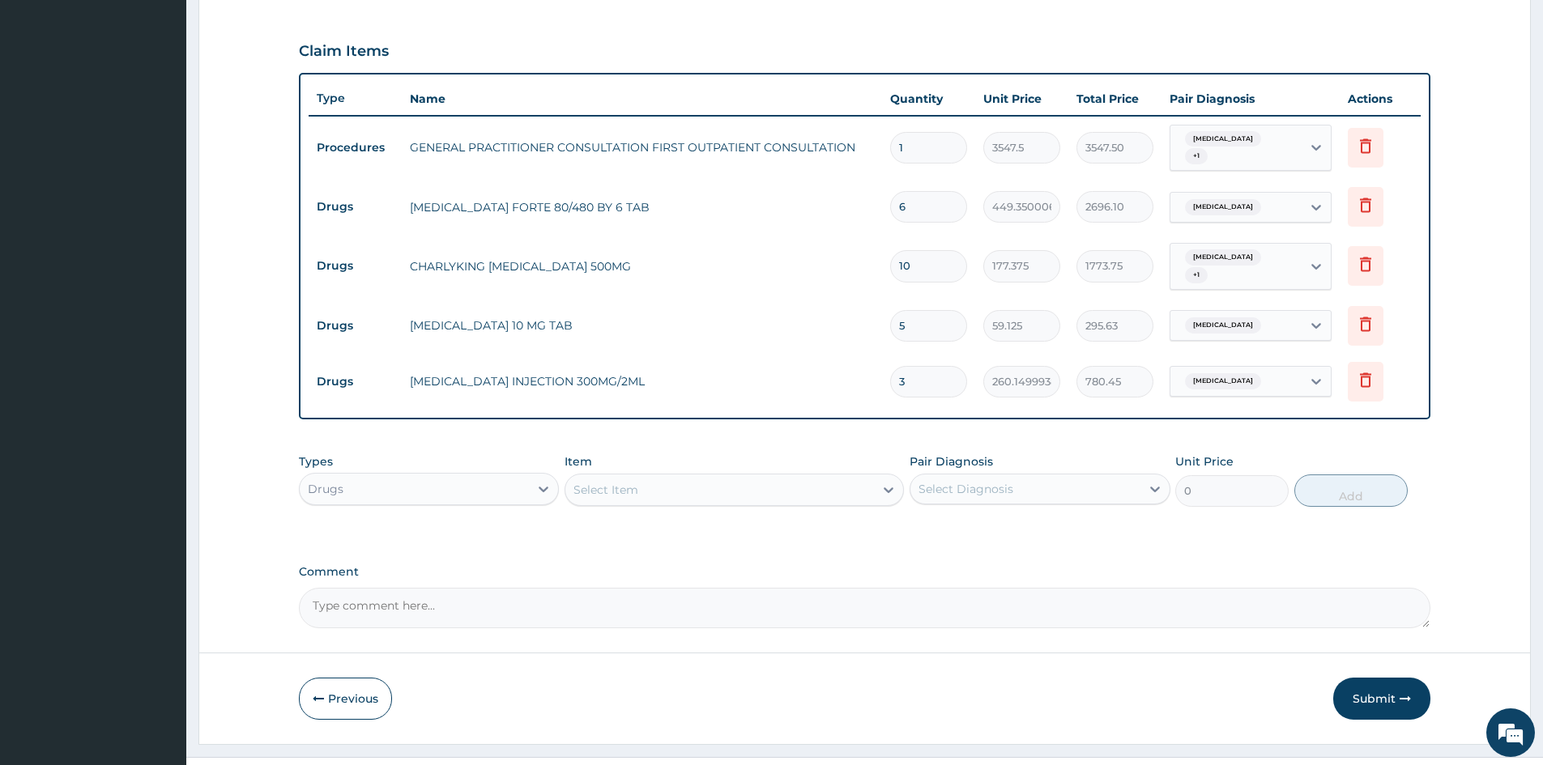
scroll to position [533, 0]
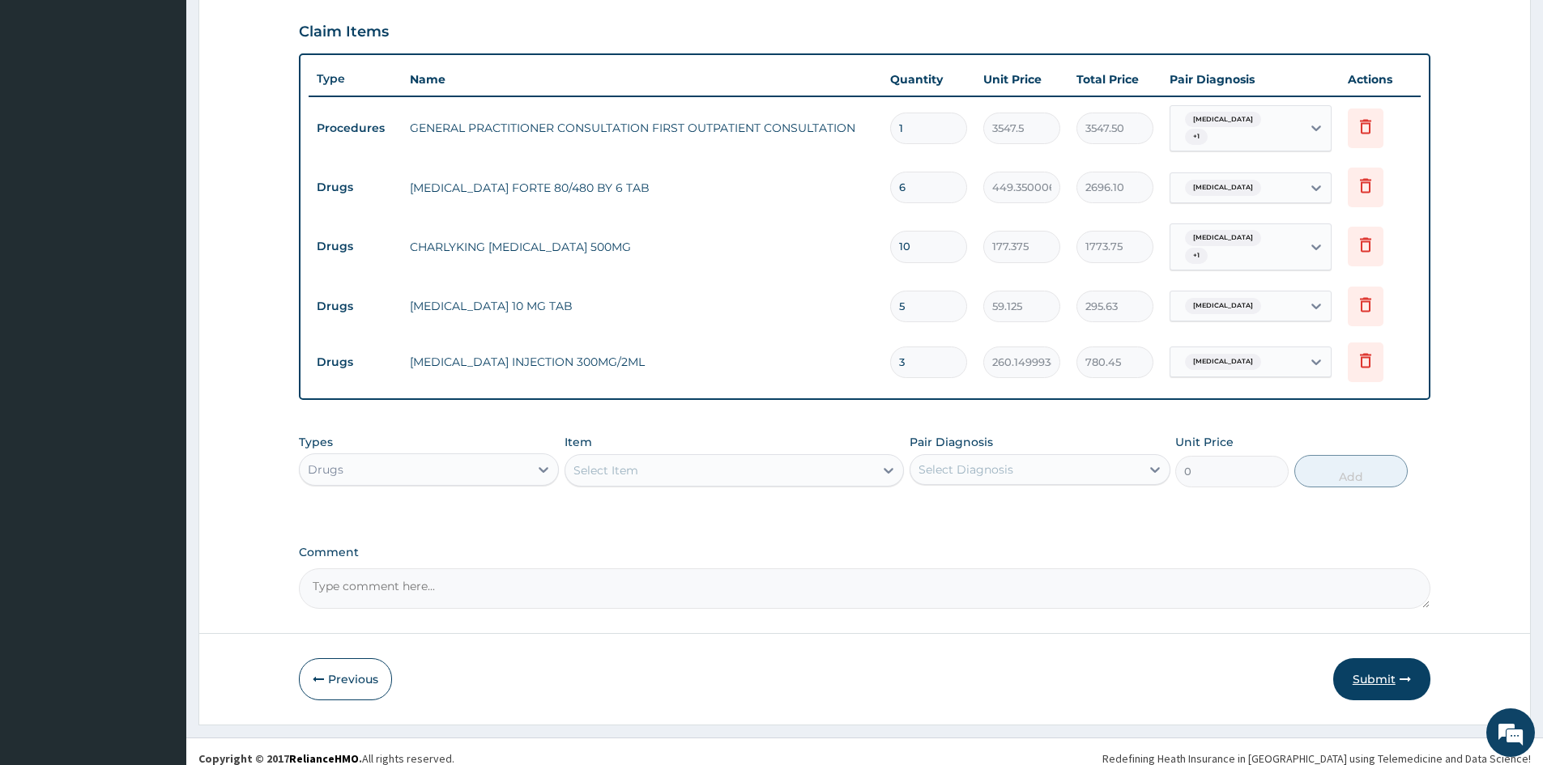
click at [1390, 666] on button "Submit" at bounding box center [1381, 679] width 97 height 42
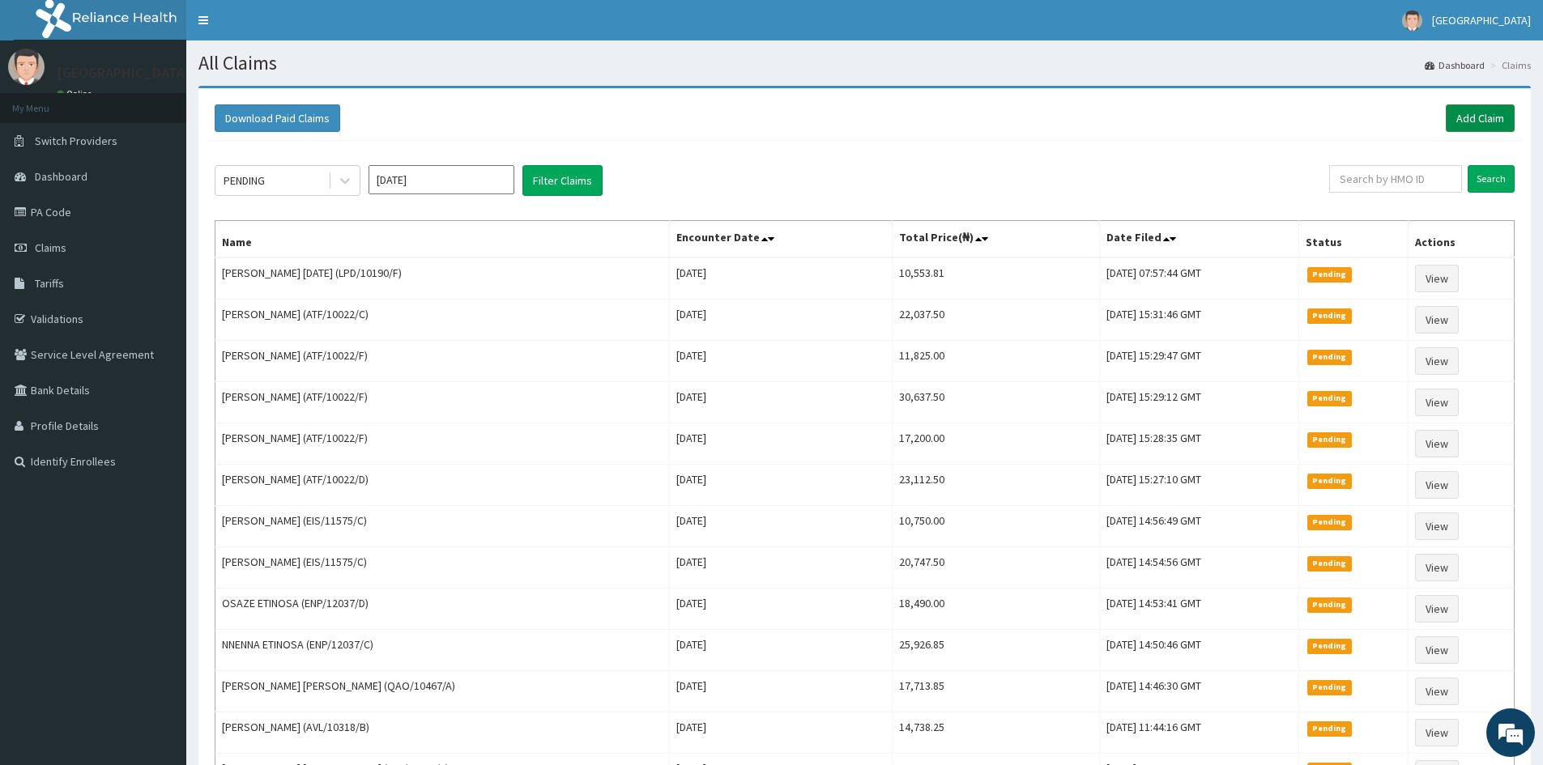
click at [1472, 116] on link "Add Claim" at bounding box center [1480, 118] width 69 height 28
